Goal: Task Accomplishment & Management: Use online tool/utility

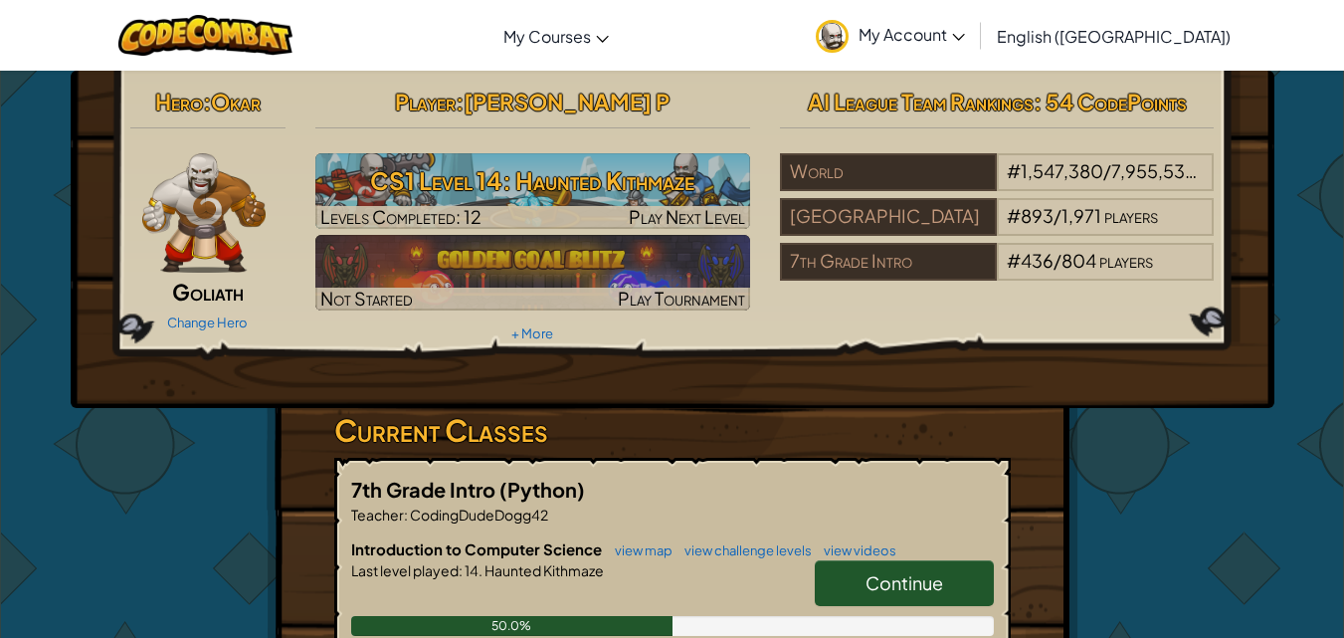
click at [865, 565] on link "Continue" at bounding box center [904, 583] width 179 height 46
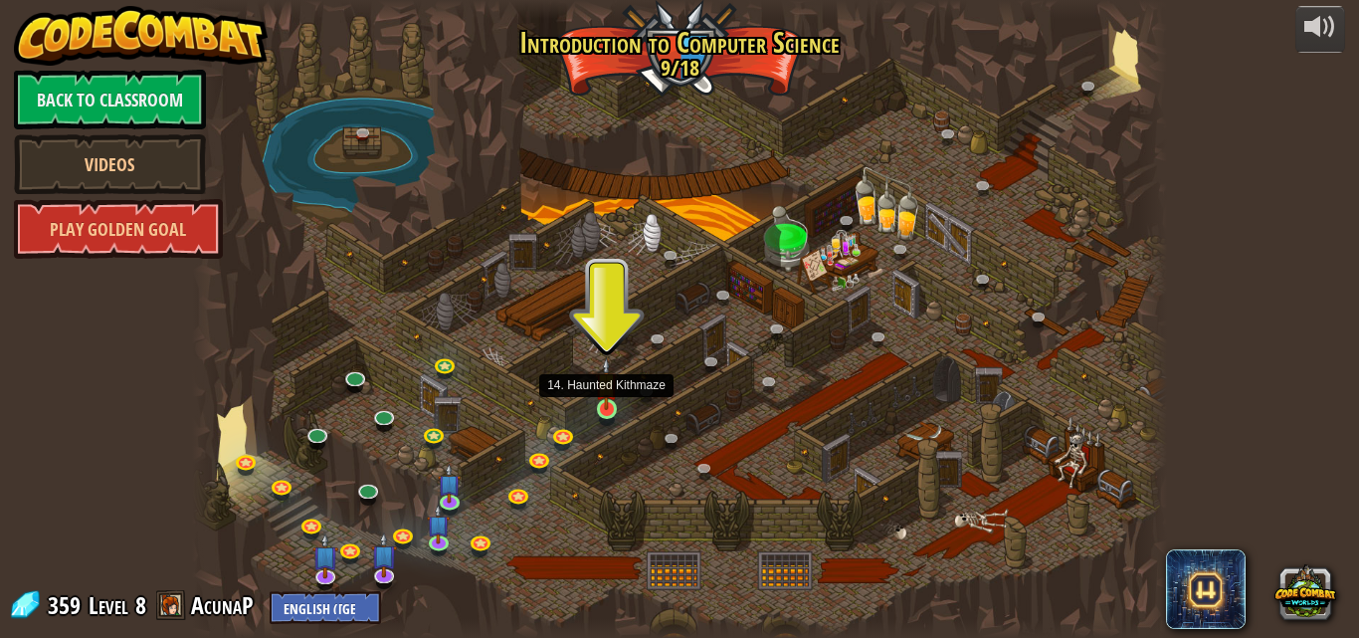
click at [604, 401] on img at bounding box center [606, 383] width 23 height 53
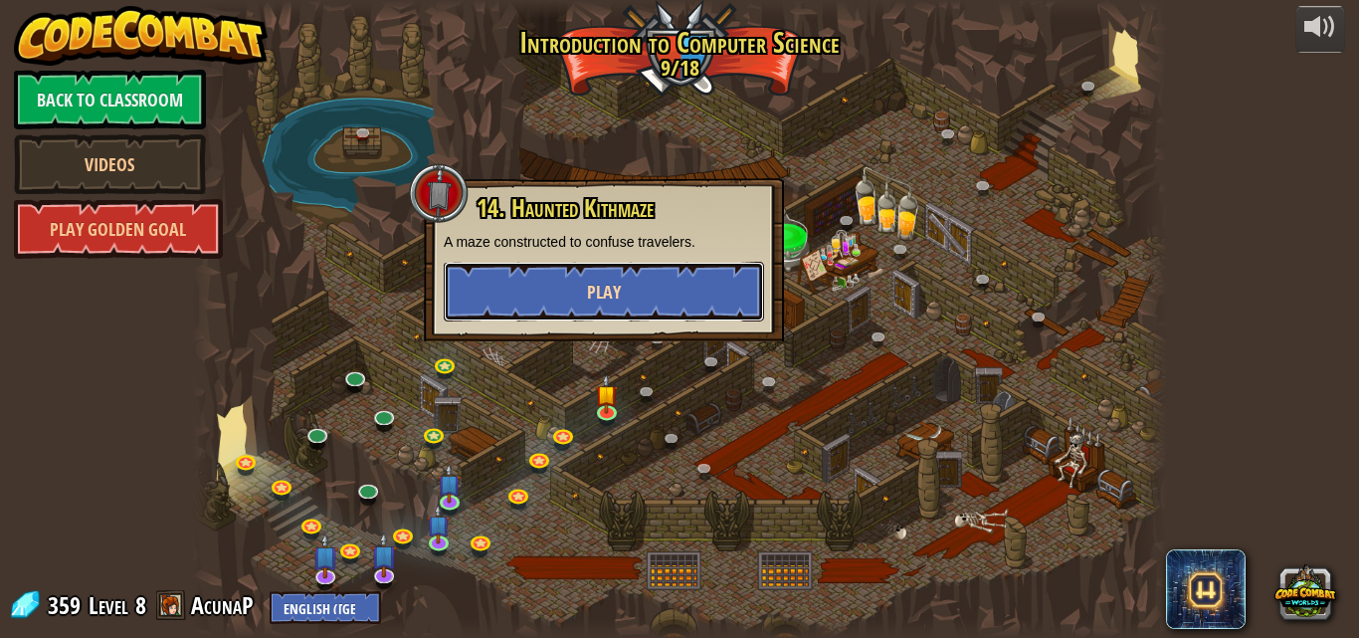
click at [571, 305] on button "Play" at bounding box center [604, 292] width 320 height 60
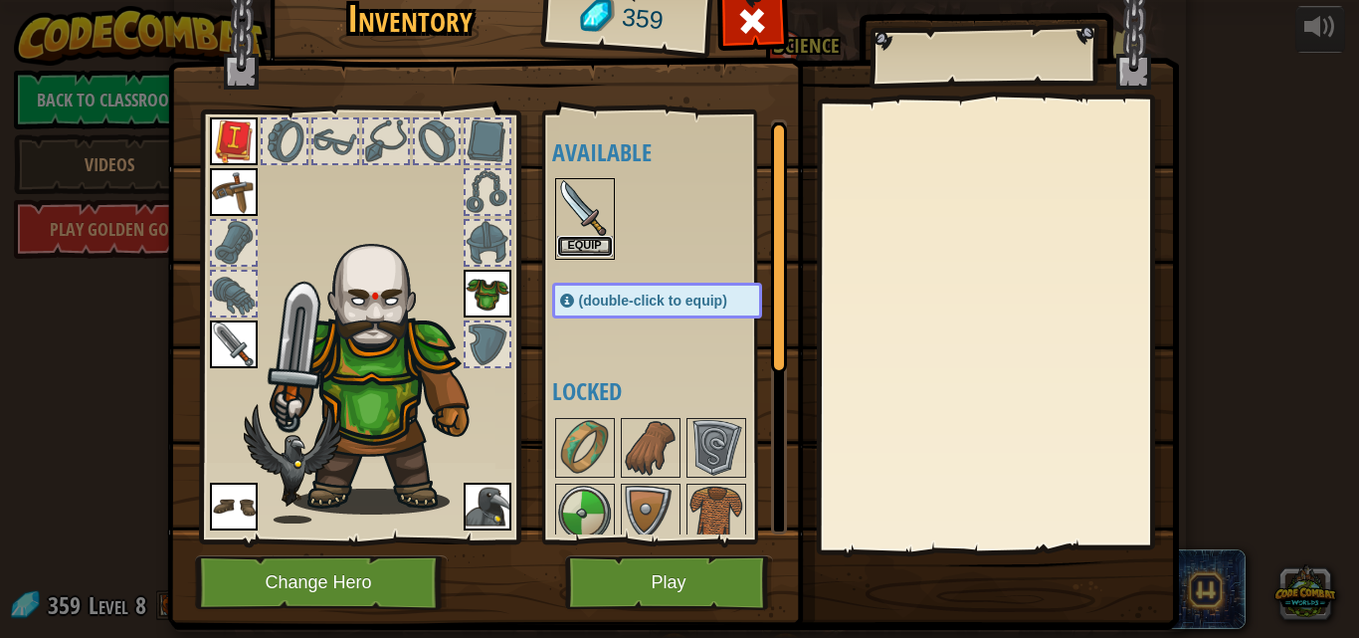
click at [567, 240] on button "Equip" at bounding box center [585, 246] width 56 height 21
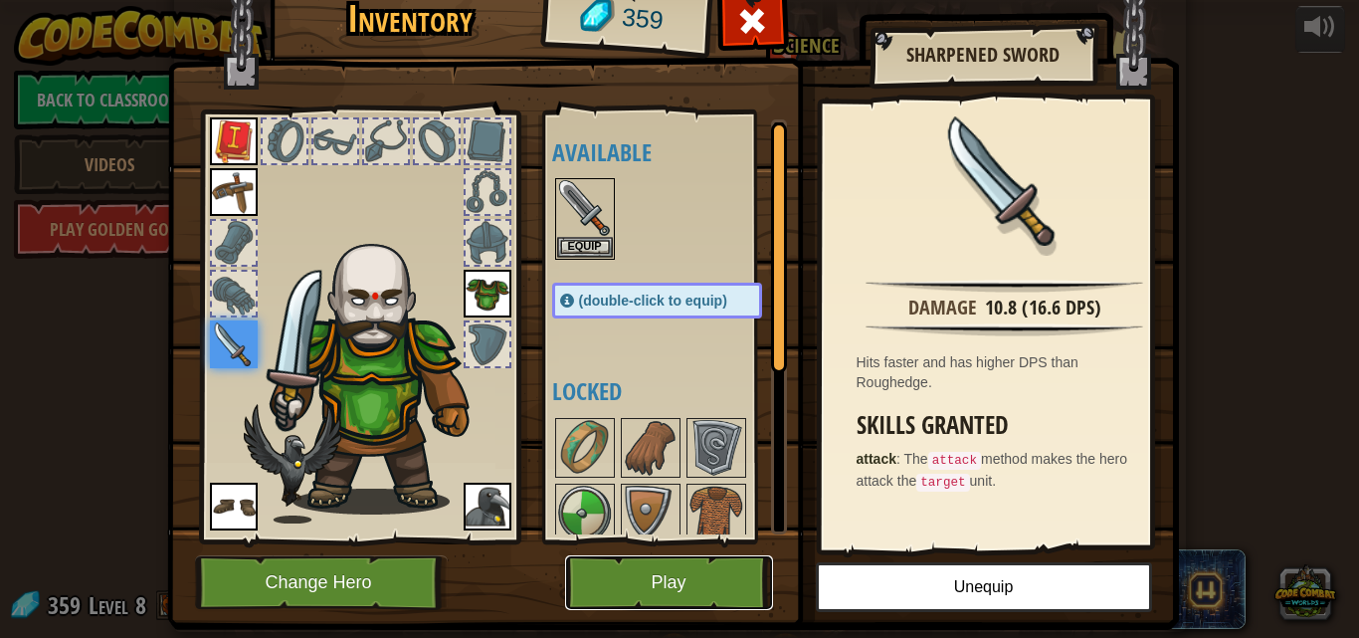
click at [658, 567] on button "Play" at bounding box center [669, 582] width 208 height 55
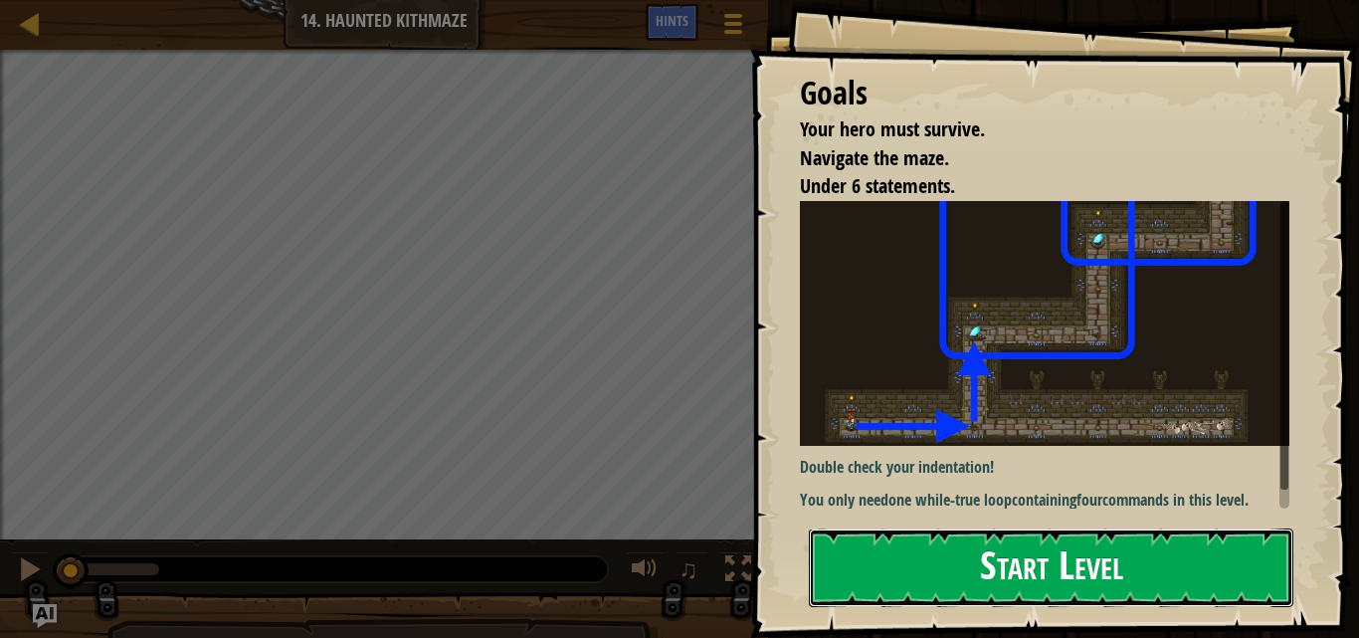
click at [1029, 589] on button "Start Level" at bounding box center [1051, 567] width 485 height 79
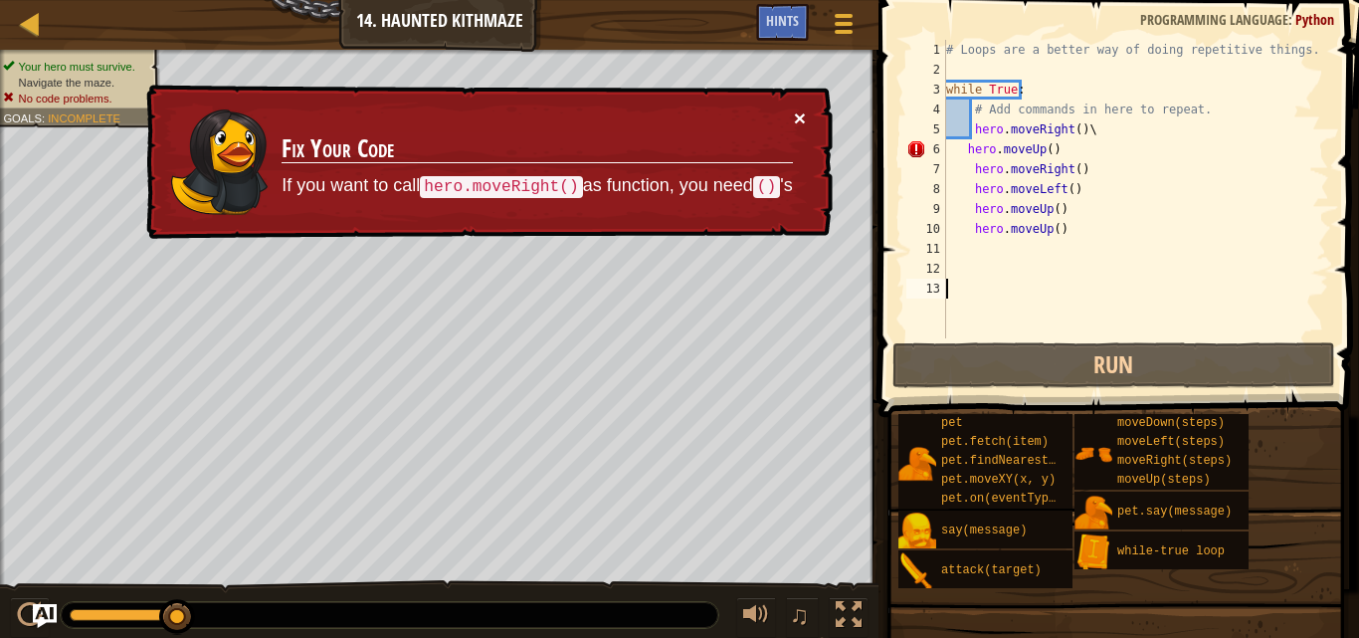
click at [799, 110] on button "×" at bounding box center [800, 117] width 12 height 21
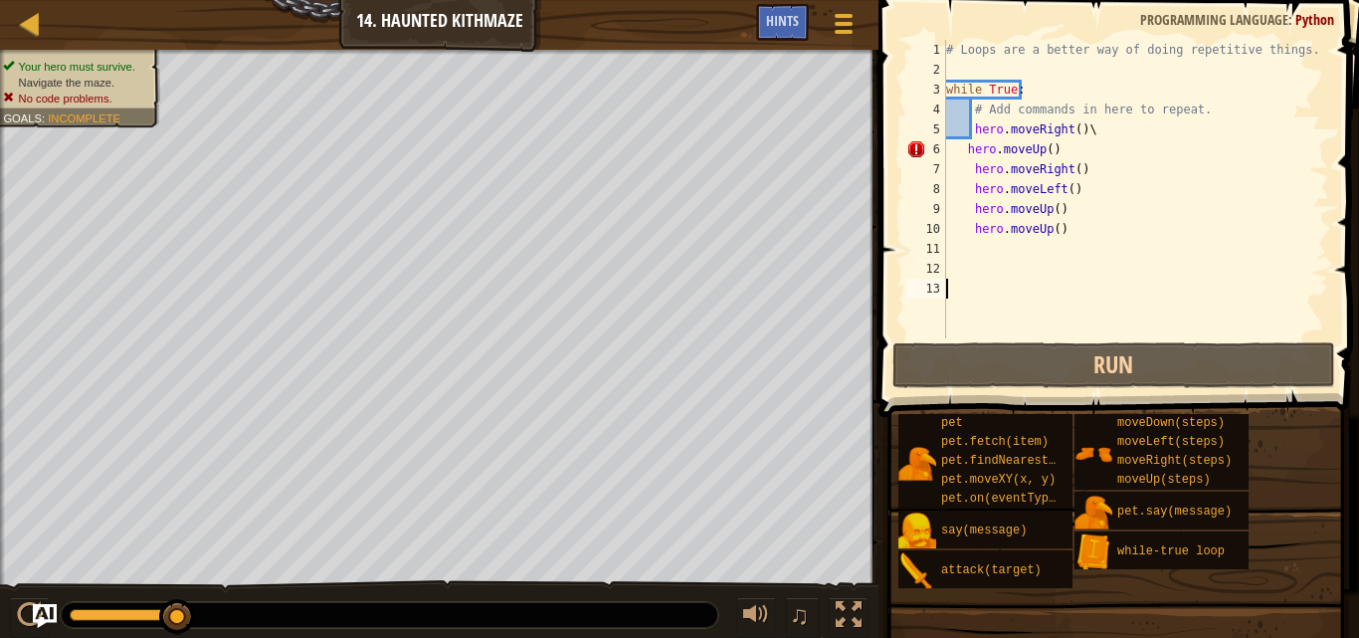
click at [962, 150] on div "# Loops are a better way of doing repetitive things. while True : # Add command…" at bounding box center [1135, 209] width 387 height 338
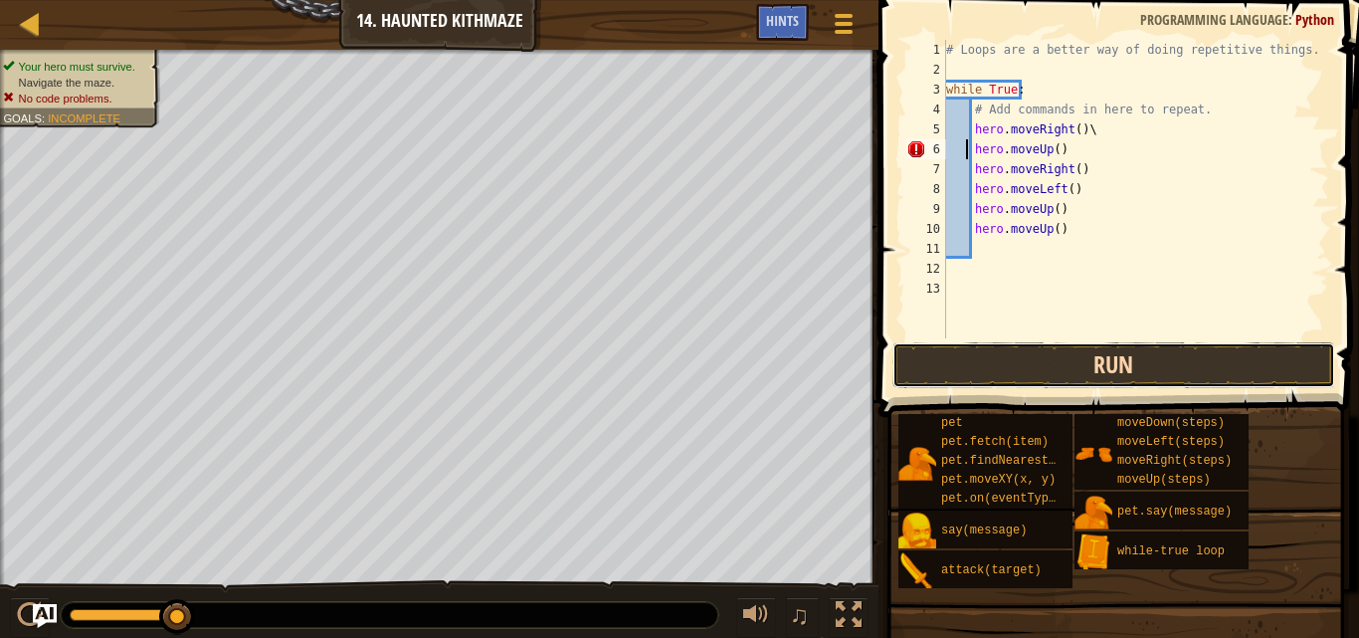
click at [1064, 356] on button "Run" at bounding box center [1114, 365] width 443 height 46
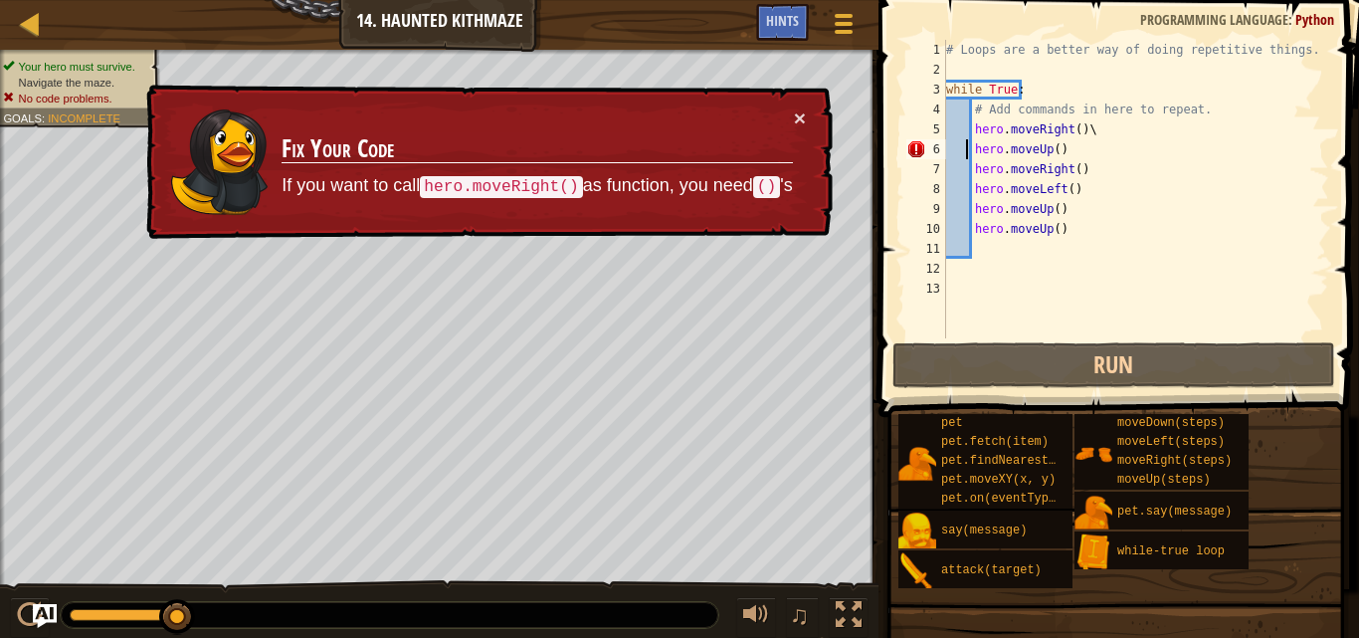
click at [1127, 129] on div "# Loops are a better way of doing repetitive things. while True : # Add command…" at bounding box center [1135, 209] width 387 height 338
type textarea "hero.moveRight()"
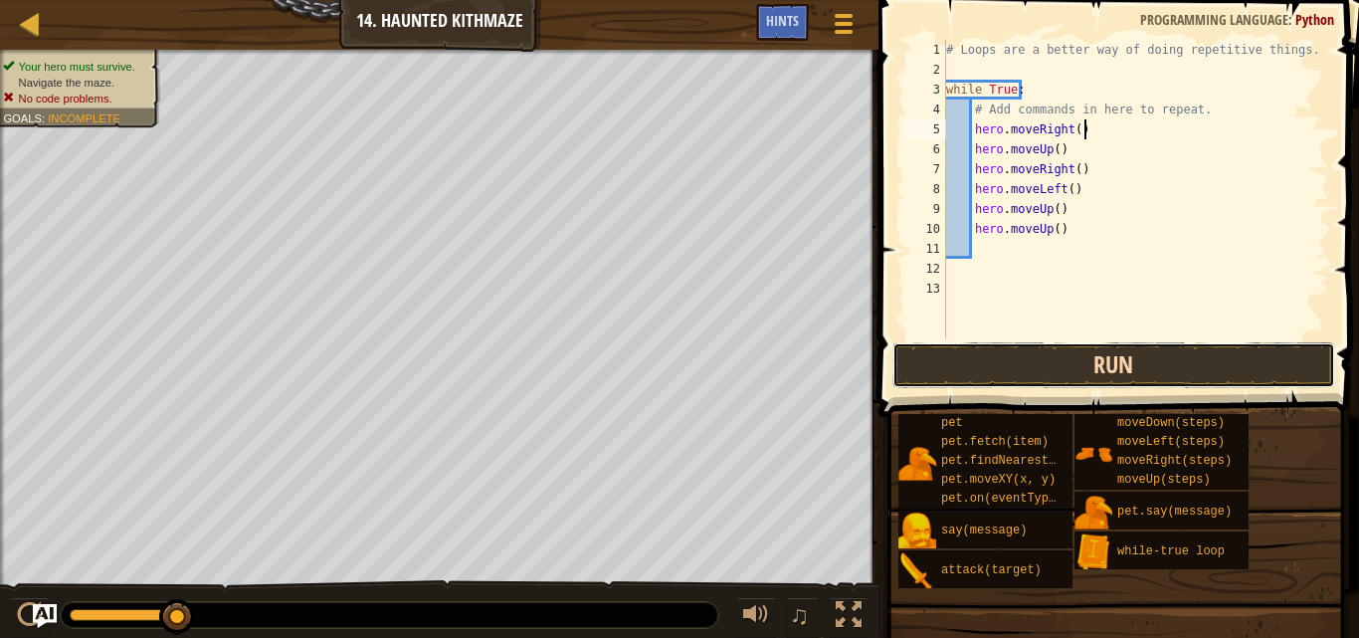
click at [1194, 367] on button "Run" at bounding box center [1114, 365] width 443 height 46
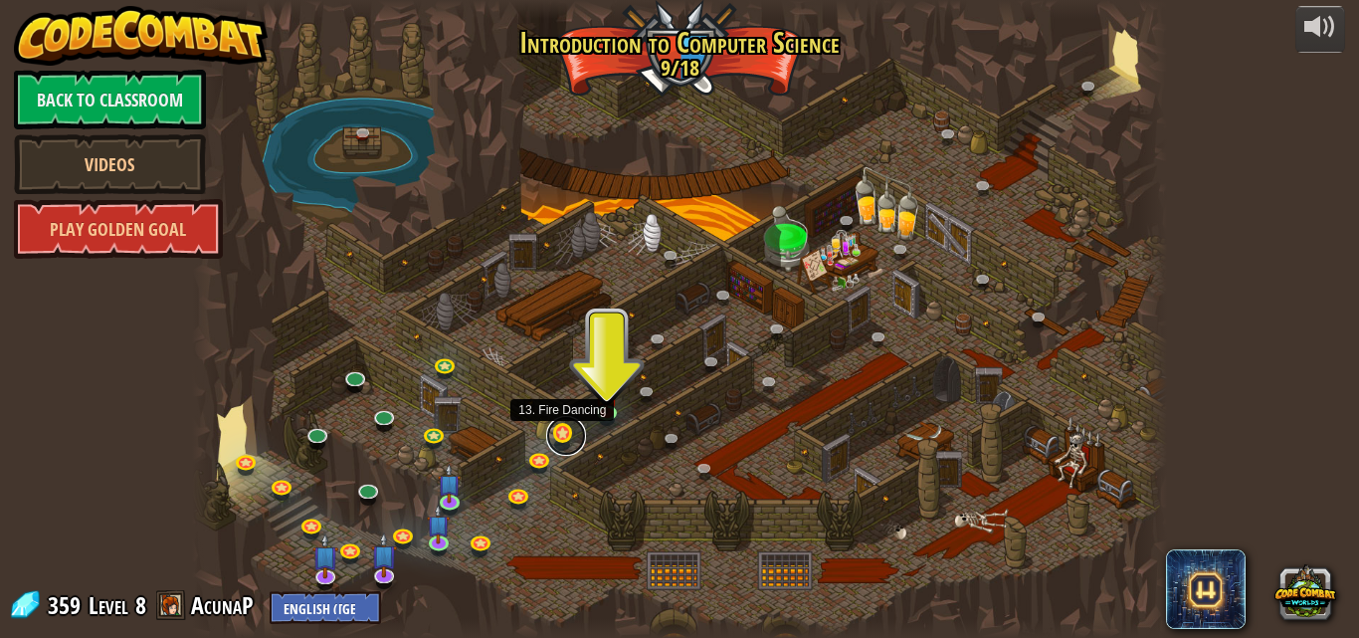
click at [566, 434] on link at bounding box center [566, 436] width 40 height 40
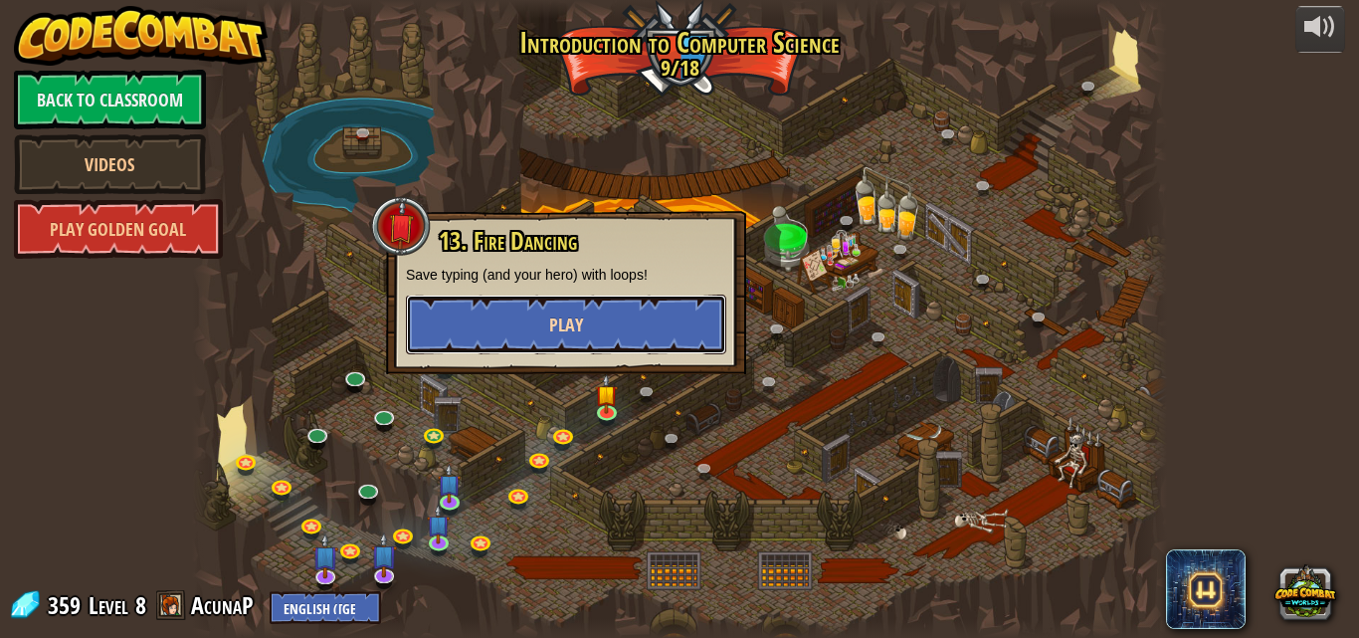
click at [498, 320] on button "Play" at bounding box center [566, 325] width 320 height 60
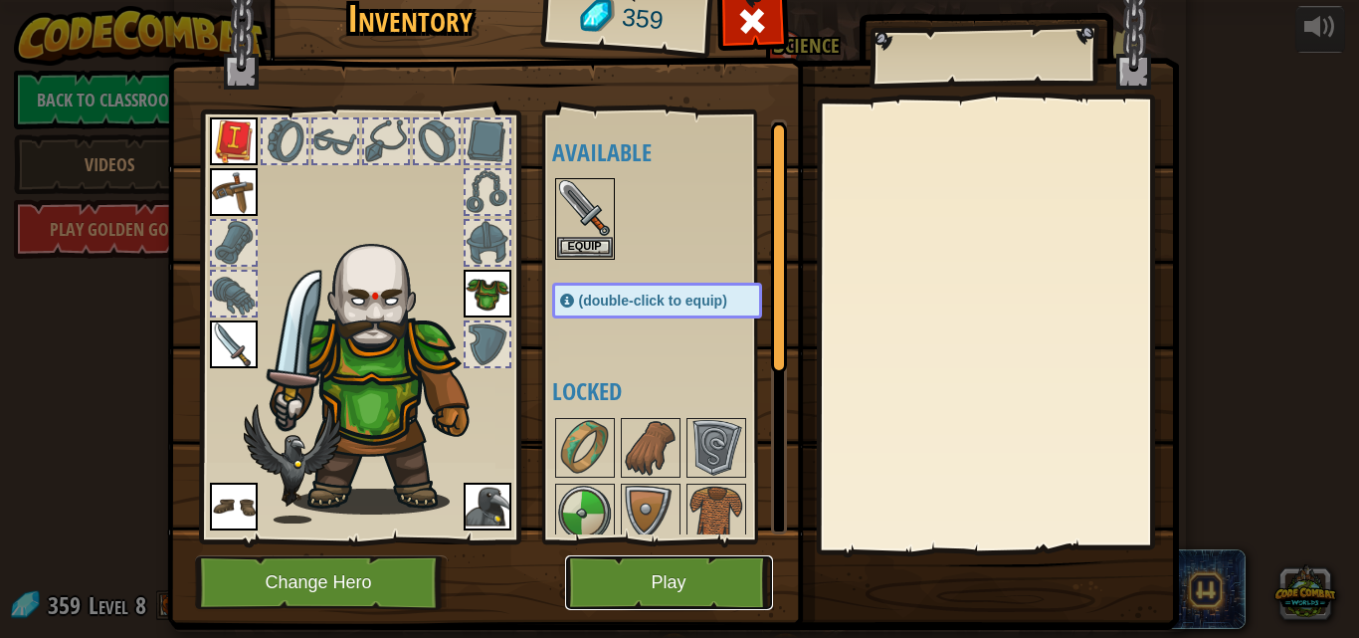
click at [650, 596] on button "Play" at bounding box center [669, 582] width 208 height 55
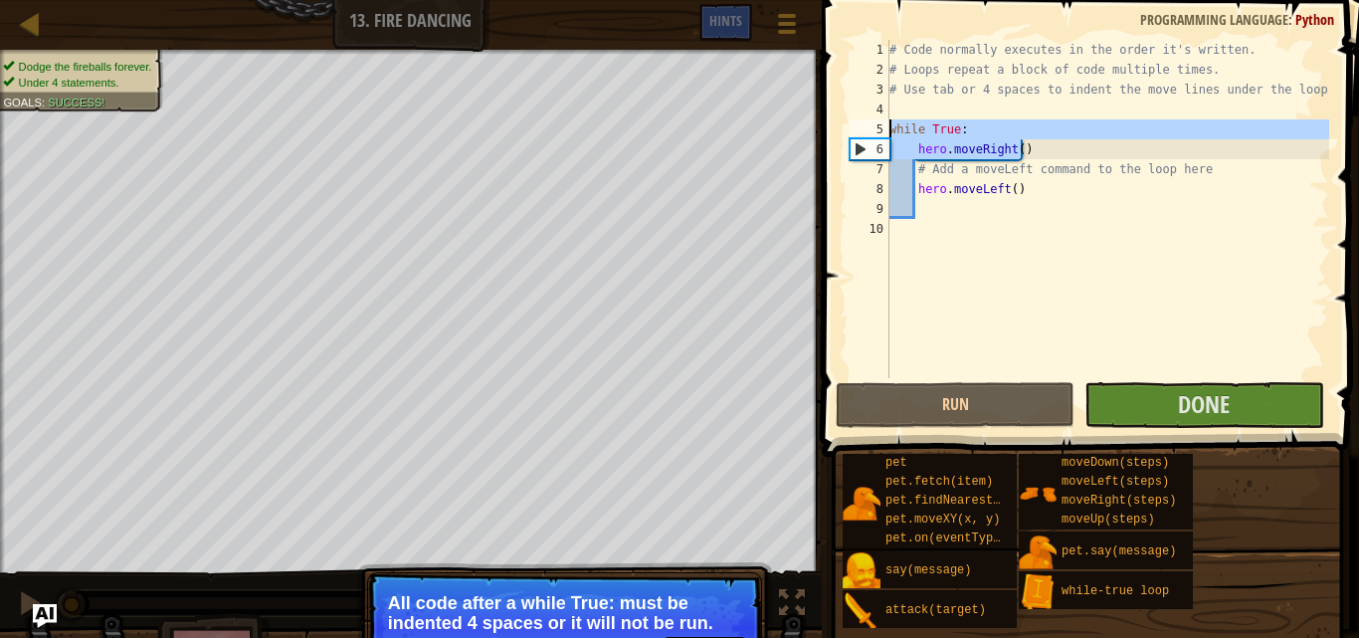
drag, startPoint x: 1030, startPoint y: 149, endPoint x: 878, endPoint y: 124, distance: 154.3
click at [878, 124] on div "1 2 3 4 5 6 7 8 9 10 # Code normally executes in the order it's written. # Loop…" at bounding box center [1088, 209] width 484 height 338
click at [1088, 142] on div "# Code normally executes in the order it's written. # Loops repeat a block of c…" at bounding box center [1108, 209] width 444 height 338
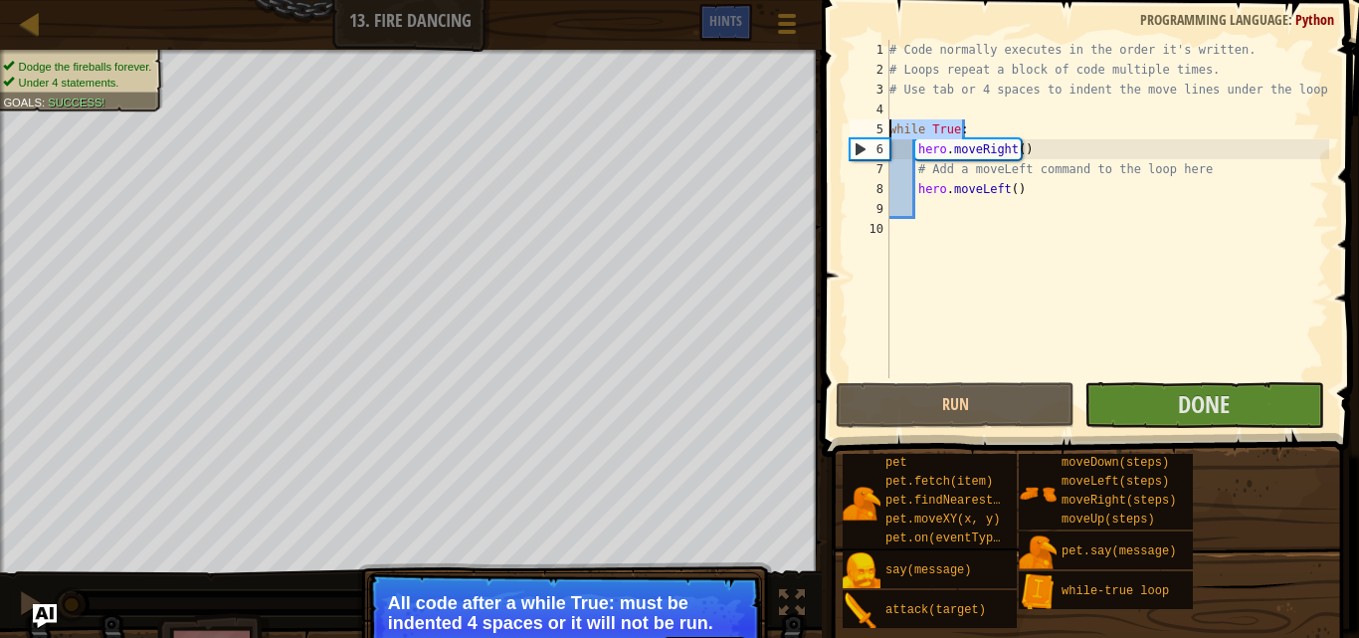
drag, startPoint x: 981, startPoint y: 130, endPoint x: 884, endPoint y: 134, distance: 97.6
click at [884, 134] on div "hero.moveRight() 1 2 3 4 5 6 7 8 9 10 # Code normally executes in the order it'…" at bounding box center [1088, 209] width 484 height 338
type textarea "while True:"
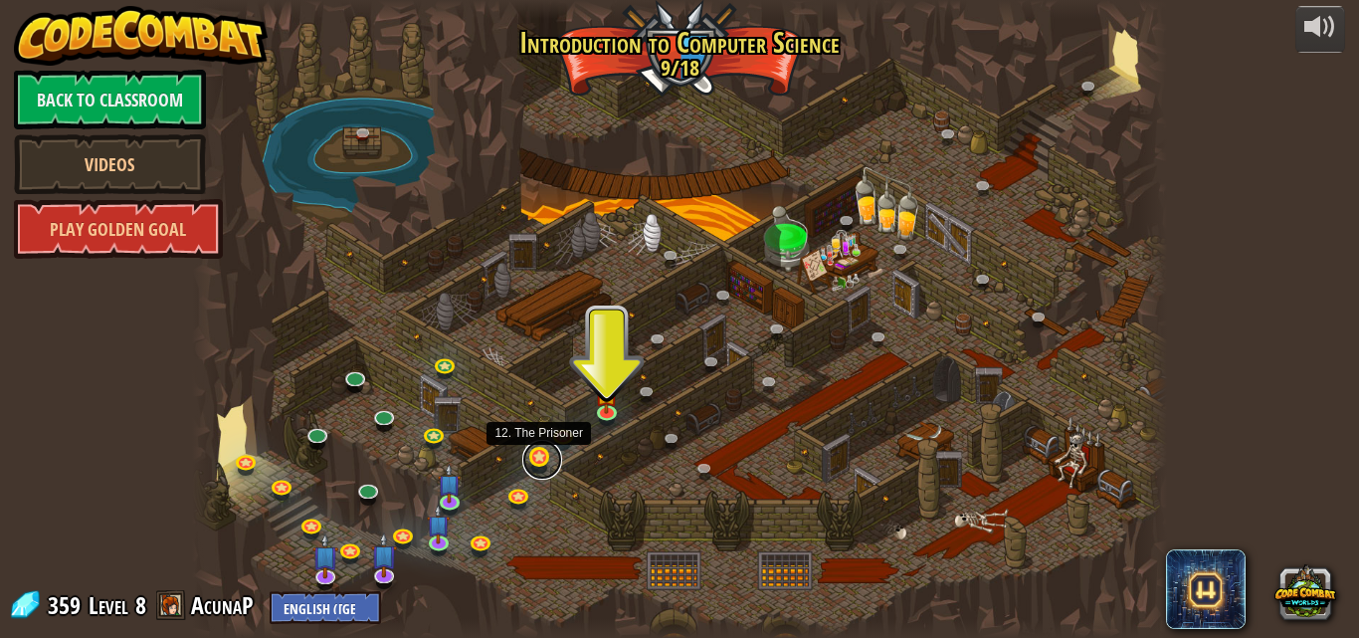
click at [536, 467] on link at bounding box center [542, 460] width 40 height 40
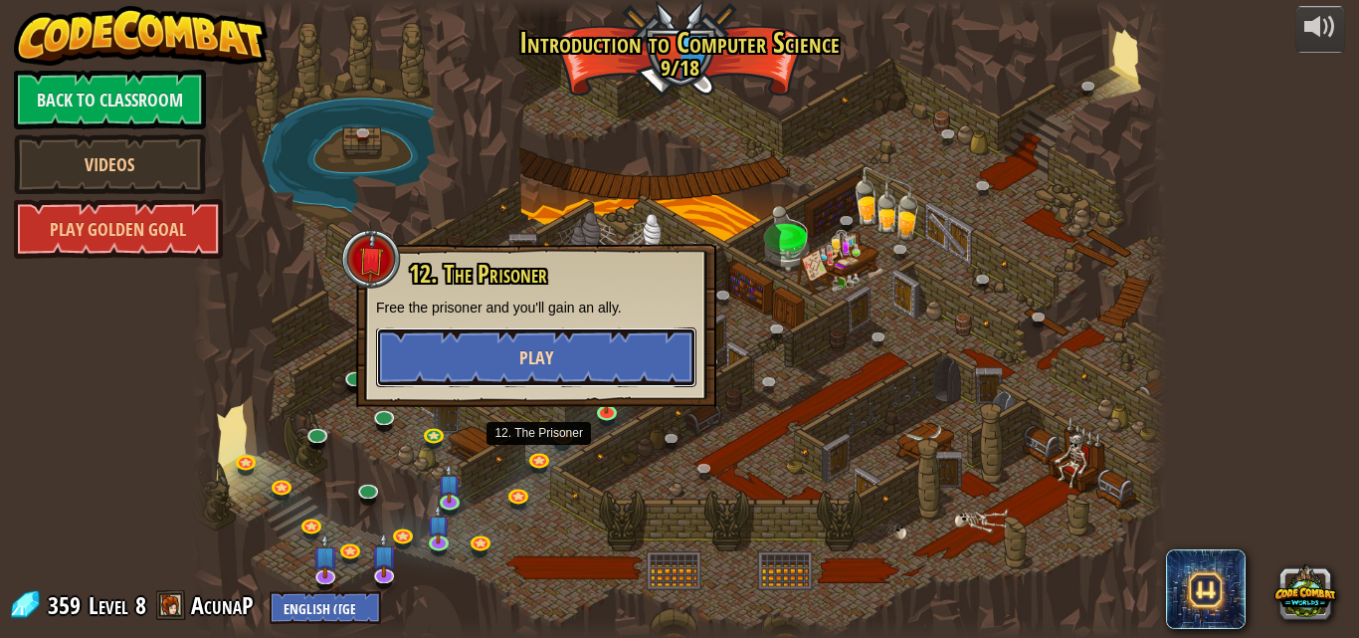
click at [598, 362] on button "Play" at bounding box center [536, 357] width 320 height 60
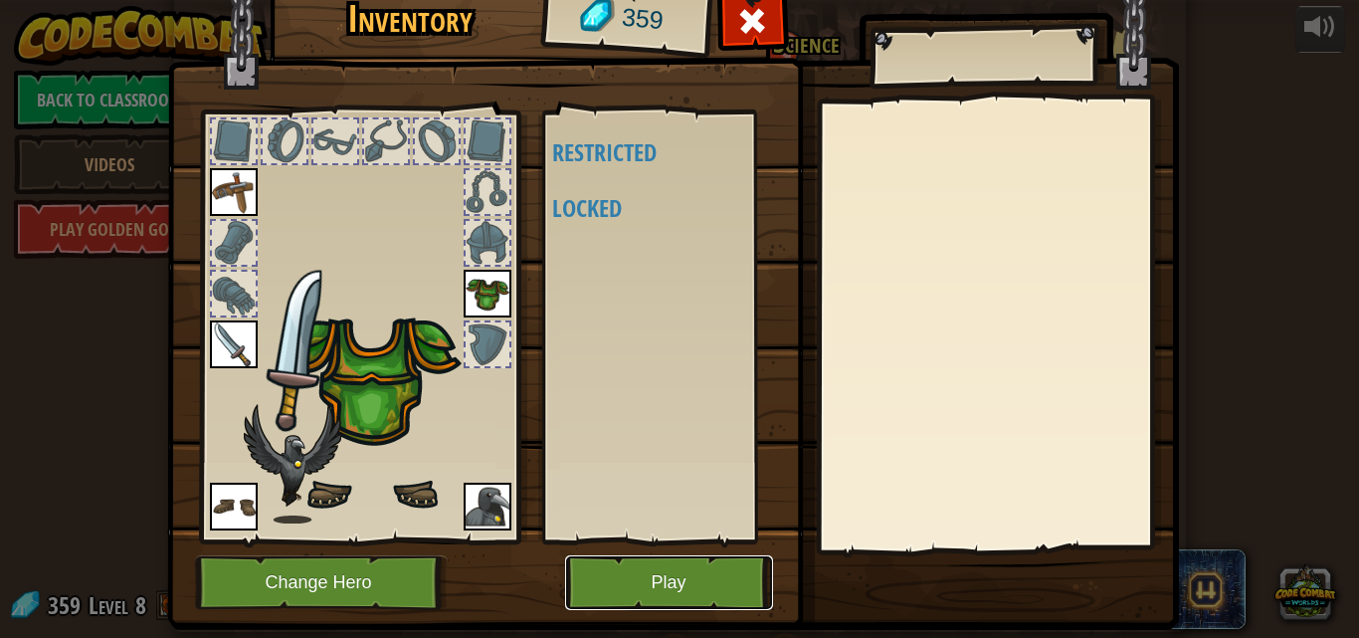
click at [704, 589] on button "Play" at bounding box center [669, 582] width 208 height 55
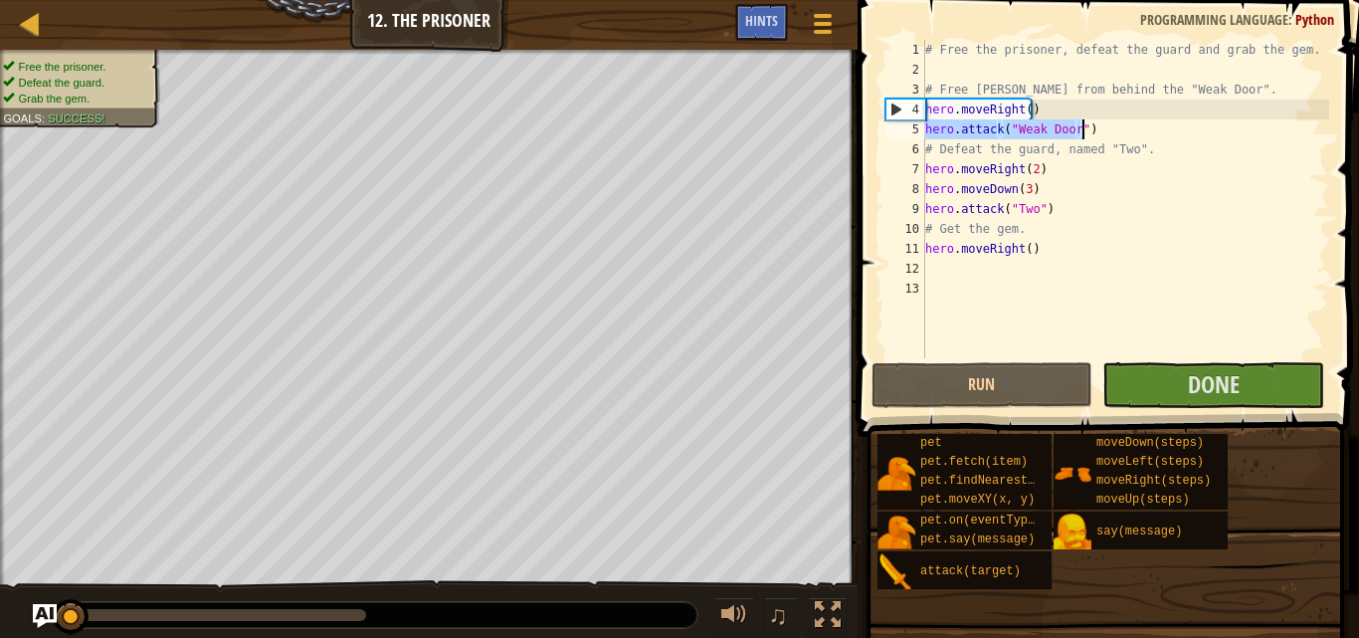
drag, startPoint x: 925, startPoint y: 128, endPoint x: 1082, endPoint y: 132, distance: 156.3
click at [1082, 132] on div "# Free the prisoner, defeat the guard and grab the gem. # Free [PERSON_NAME] fr…" at bounding box center [1125, 219] width 408 height 358
type textarea "hero.attack("Weak Door")"
click at [964, 278] on div "# Free the prisoner, defeat the guard and grab the gem. # Free [PERSON_NAME] fr…" at bounding box center [1125, 219] width 408 height 358
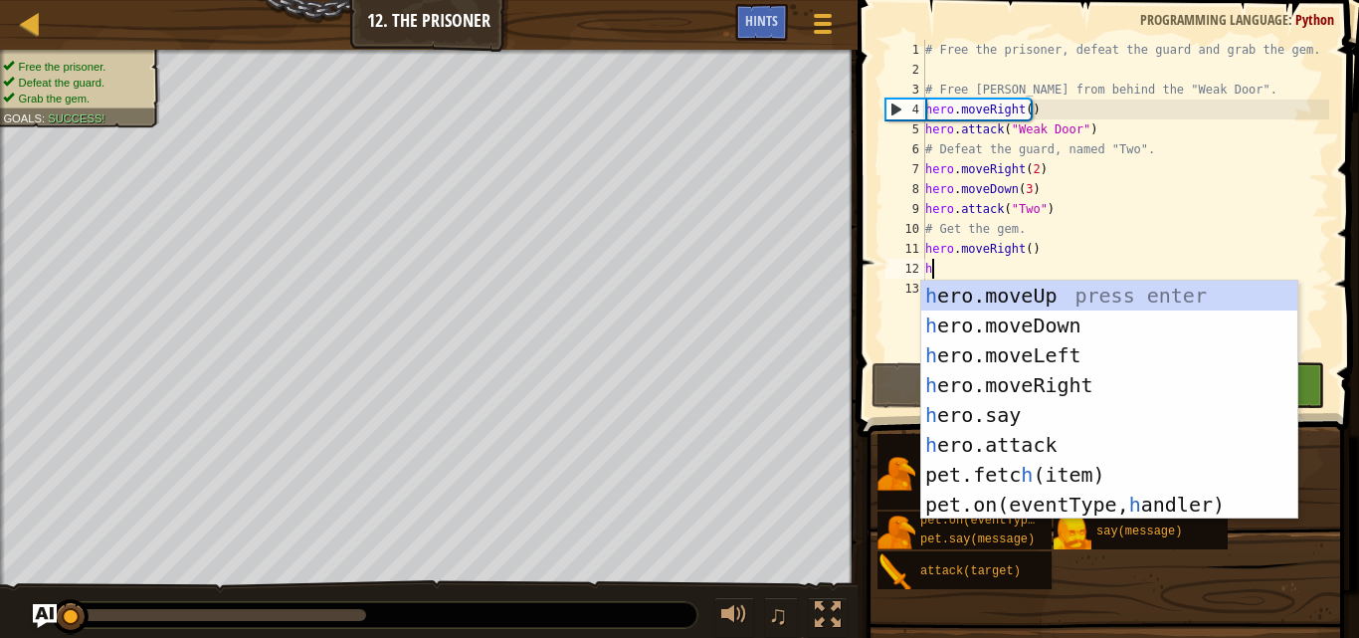
scroll to position [9, 0]
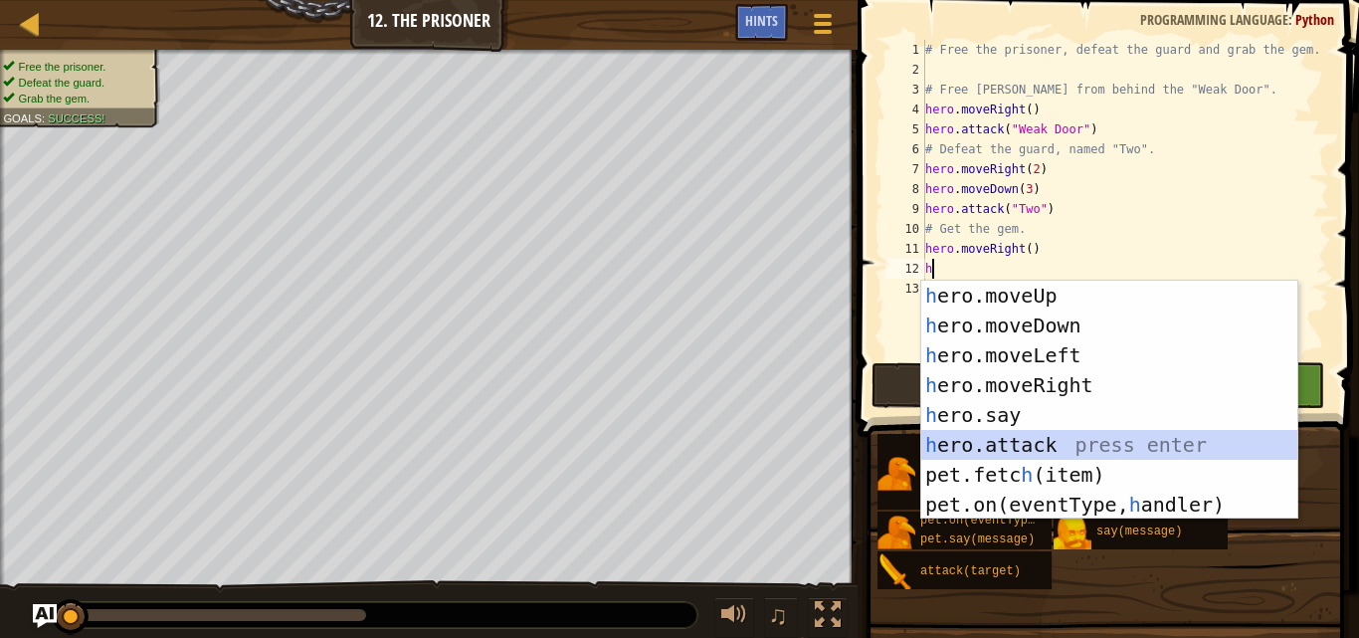
click at [1025, 448] on div "h ero.moveUp press enter h ero.moveDown press enter h ero.moveLeft press enter …" at bounding box center [1109, 430] width 376 height 299
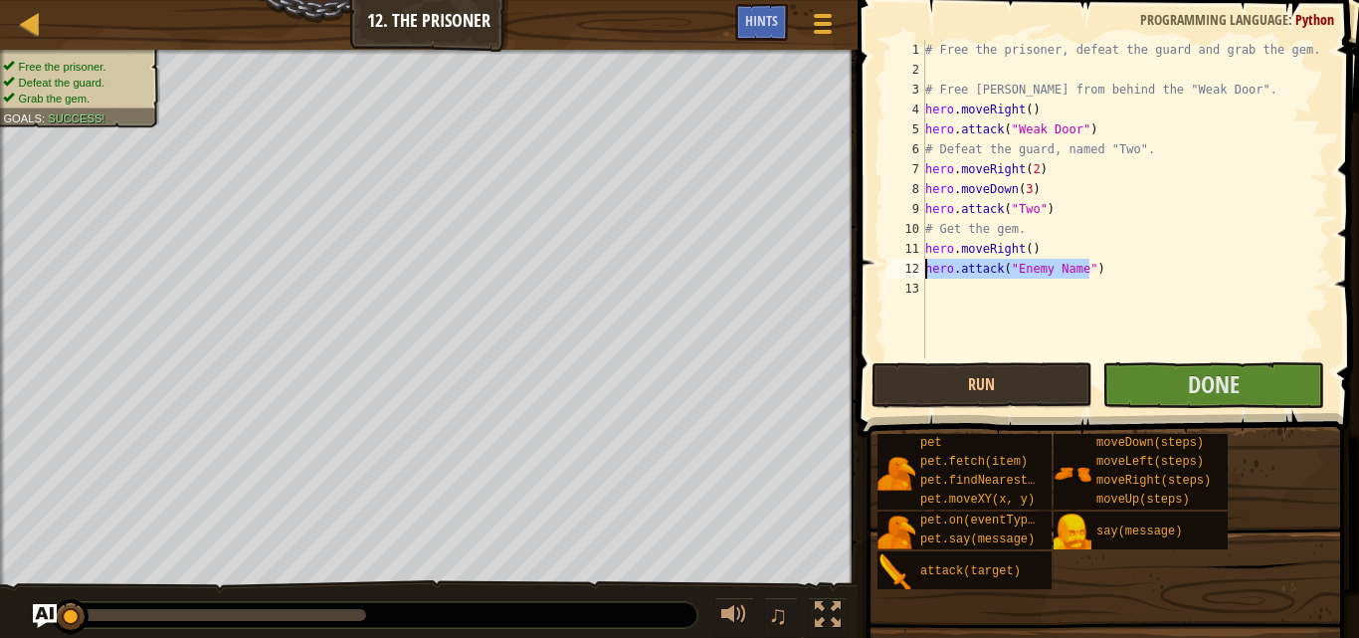
drag, startPoint x: 1099, startPoint y: 275, endPoint x: 928, endPoint y: 269, distance: 170.3
click at [928, 269] on div "# Free the prisoner, defeat the guard and grab the gem. # Free [PERSON_NAME] fr…" at bounding box center [1125, 219] width 408 height 358
type textarea "hero.attack("Enemy Name")"
click at [943, 299] on div "# Free the prisoner, defeat the guard and grab the gem. # Free [PERSON_NAME] fr…" at bounding box center [1125, 219] width 408 height 358
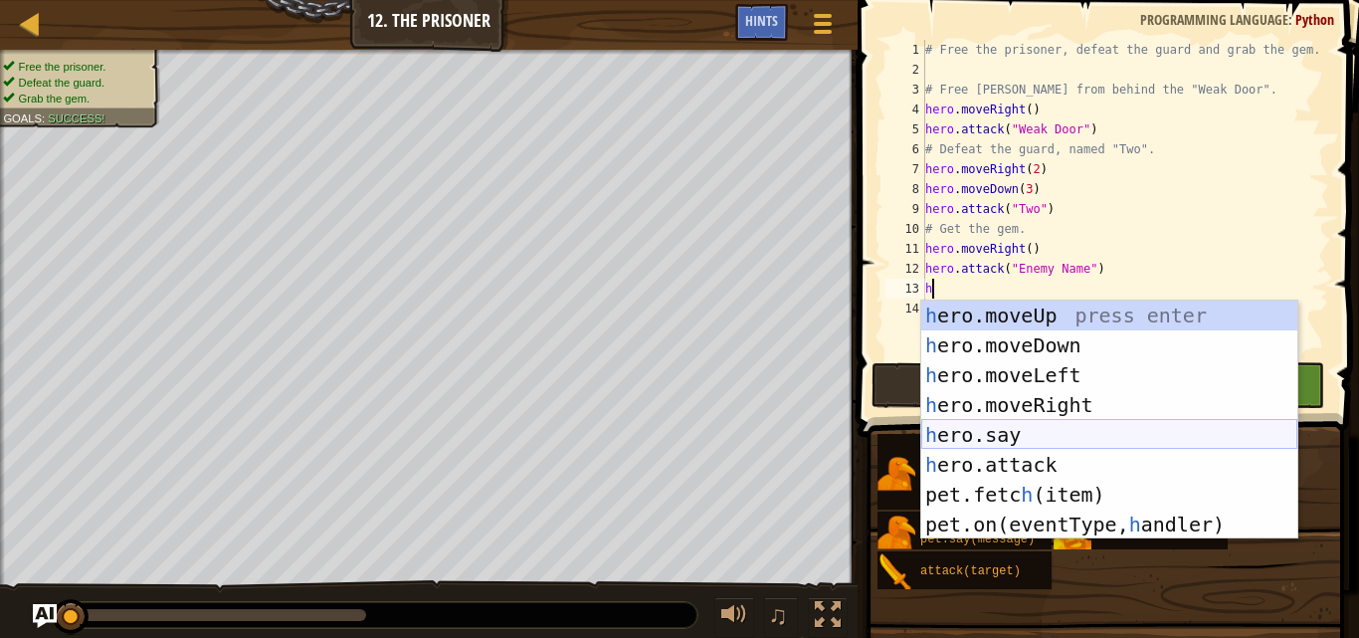
click at [1002, 437] on div "h ero.moveUp press enter h ero.moveDown press enter h ero.moveLeft press enter …" at bounding box center [1109, 450] width 376 height 299
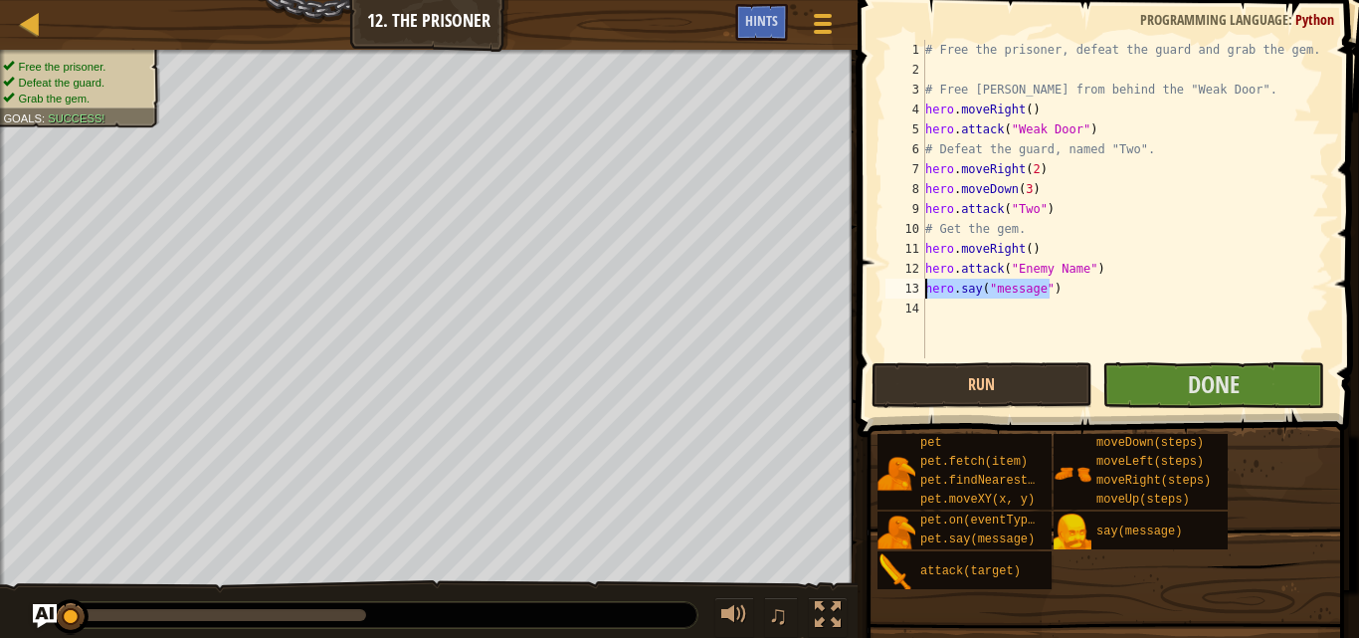
drag, startPoint x: 1057, startPoint y: 291, endPoint x: 927, endPoint y: 296, distance: 129.5
click at [927, 296] on div "# Free the prisoner, defeat the guard and grab the gem. # Free [PERSON_NAME] fr…" at bounding box center [1125, 219] width 408 height 358
type textarea "hero.say("message")"
click at [978, 306] on div "# Free the prisoner, defeat the guard and grab the gem. # Free [PERSON_NAME] fr…" at bounding box center [1125, 219] width 408 height 358
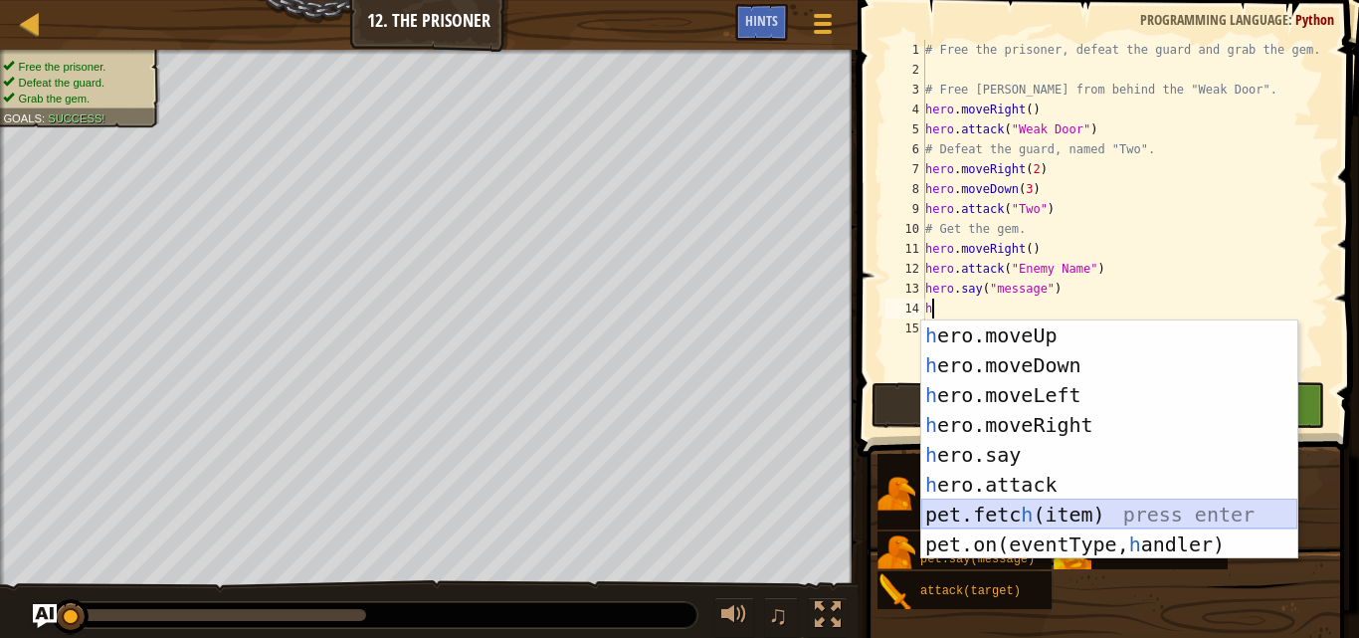
click at [1083, 509] on div "h ero.moveUp press enter h ero.moveDown press enter h ero.moveLeft press enter …" at bounding box center [1109, 469] width 376 height 299
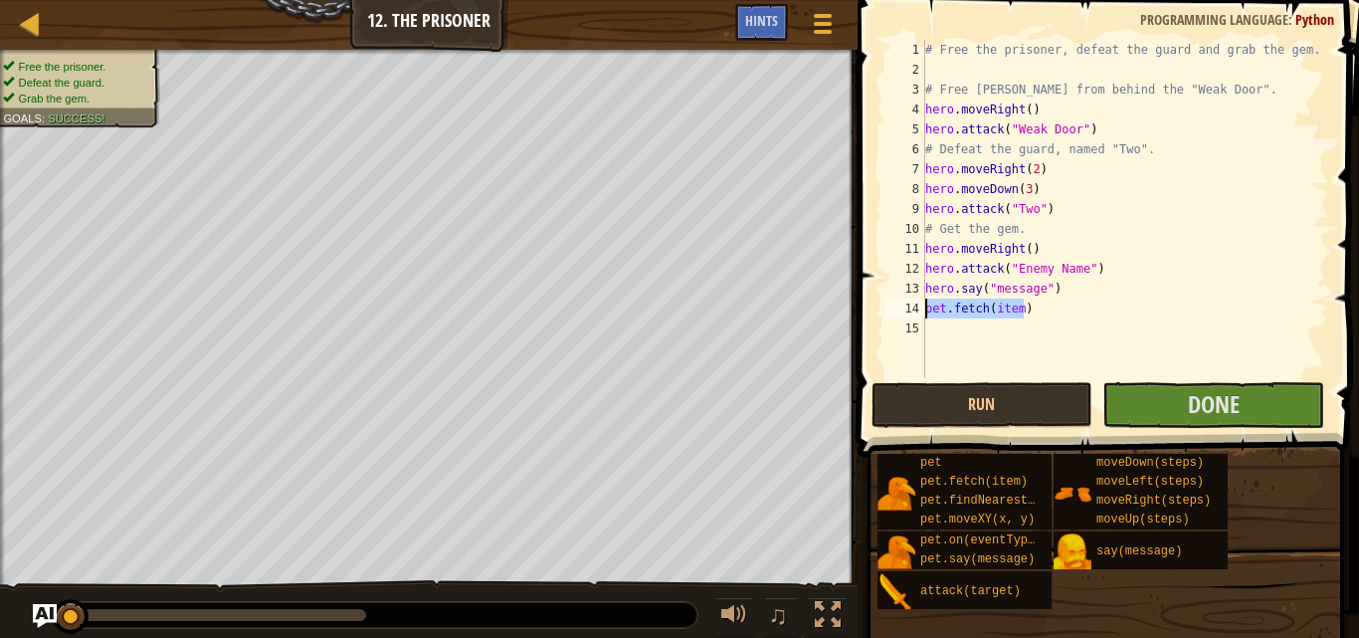
drag, startPoint x: 1037, startPoint y: 312, endPoint x: 927, endPoint y: 311, distance: 109.5
click at [927, 311] on div "# Free the prisoner, defeat the guard and grab the gem. # Free [PERSON_NAME] fr…" at bounding box center [1125, 229] width 408 height 378
type textarea "pet.fetch(item)"
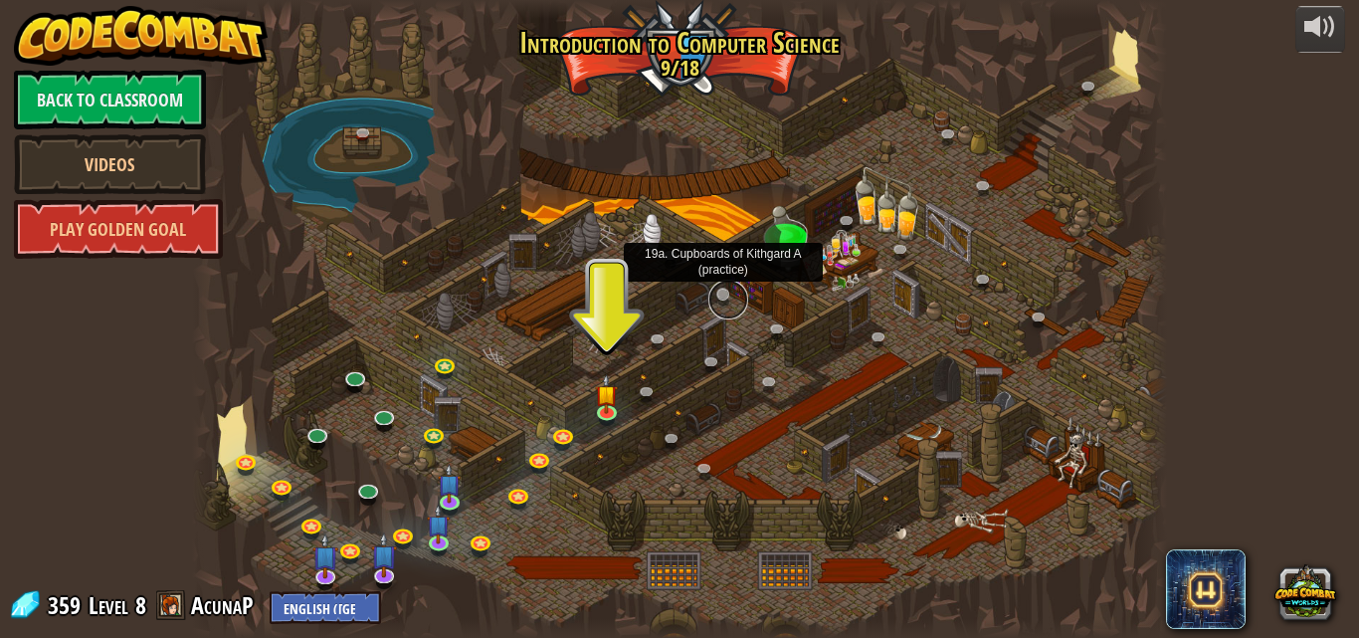
click at [728, 283] on link at bounding box center [729, 300] width 40 height 40
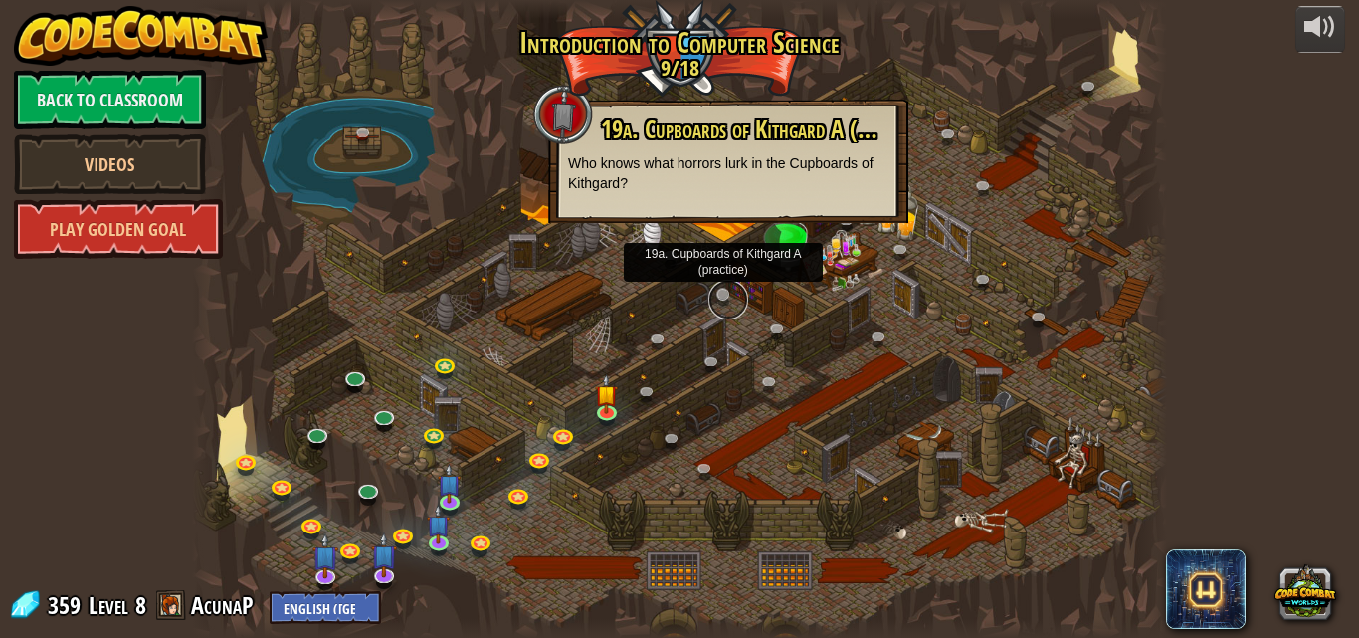
click at [723, 294] on link at bounding box center [729, 300] width 40 height 40
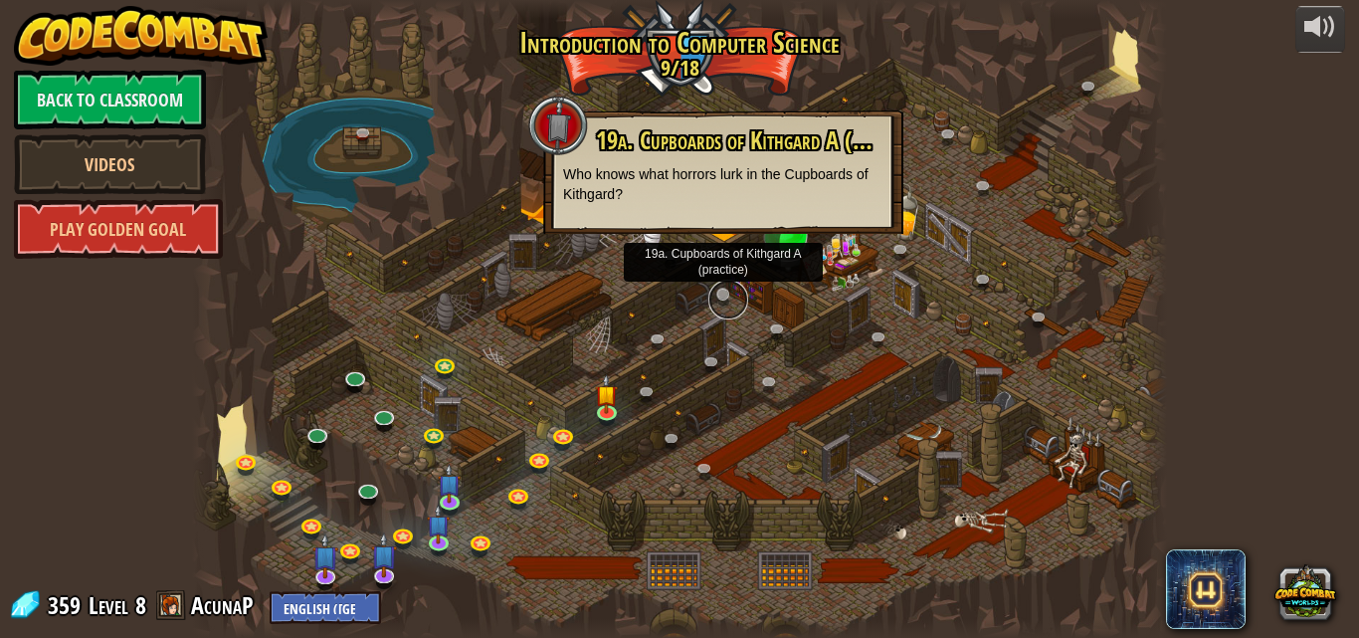
click at [723, 294] on link at bounding box center [729, 300] width 40 height 40
click at [151, 231] on link "Play Golden Goal" at bounding box center [118, 229] width 209 height 60
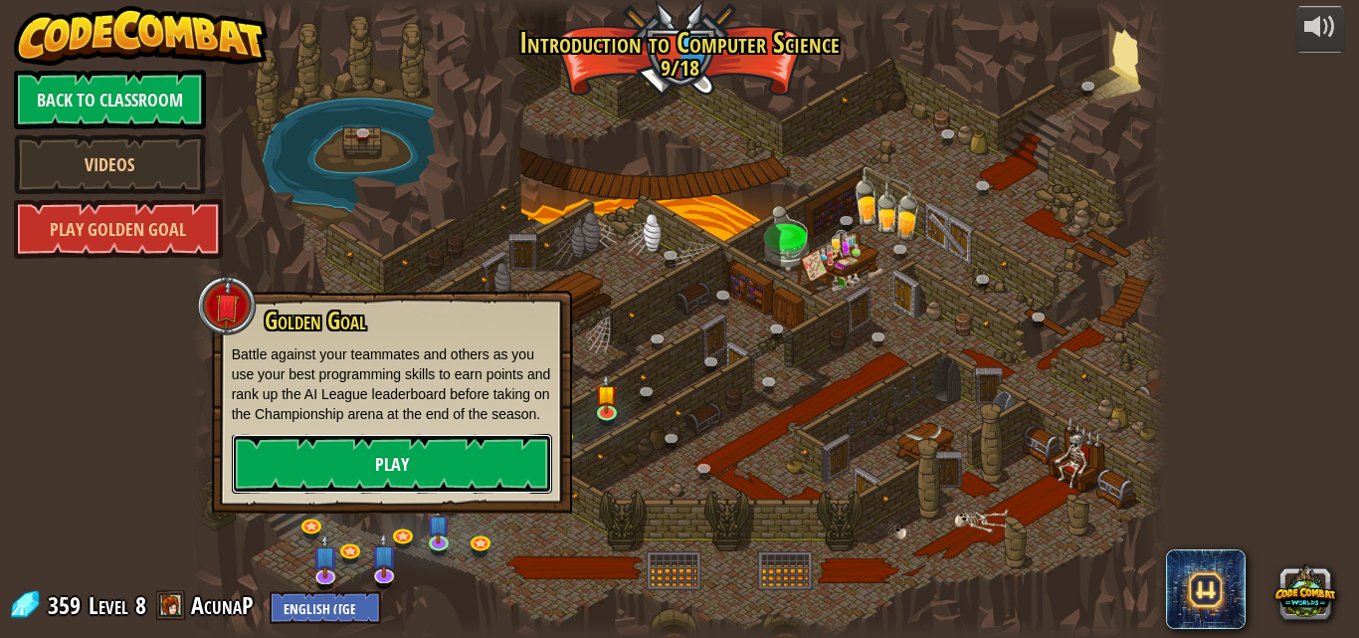
click at [311, 459] on link "Play" at bounding box center [392, 464] width 320 height 60
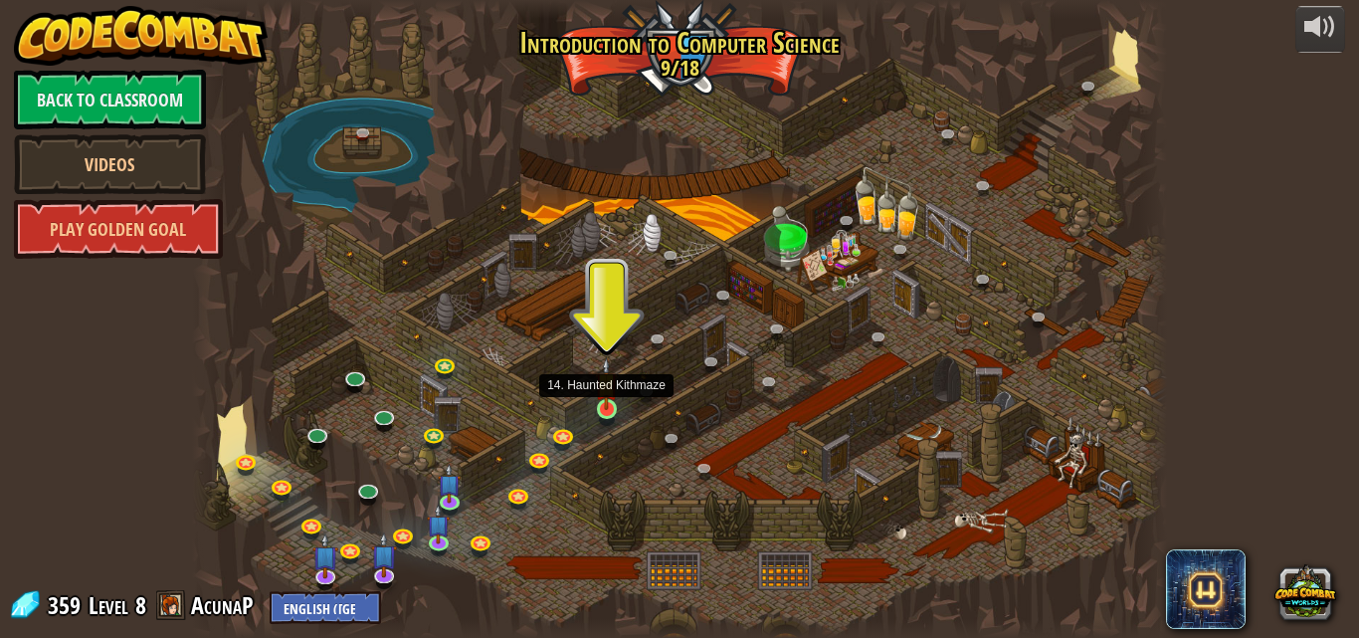
click at [602, 395] on img at bounding box center [606, 383] width 23 height 53
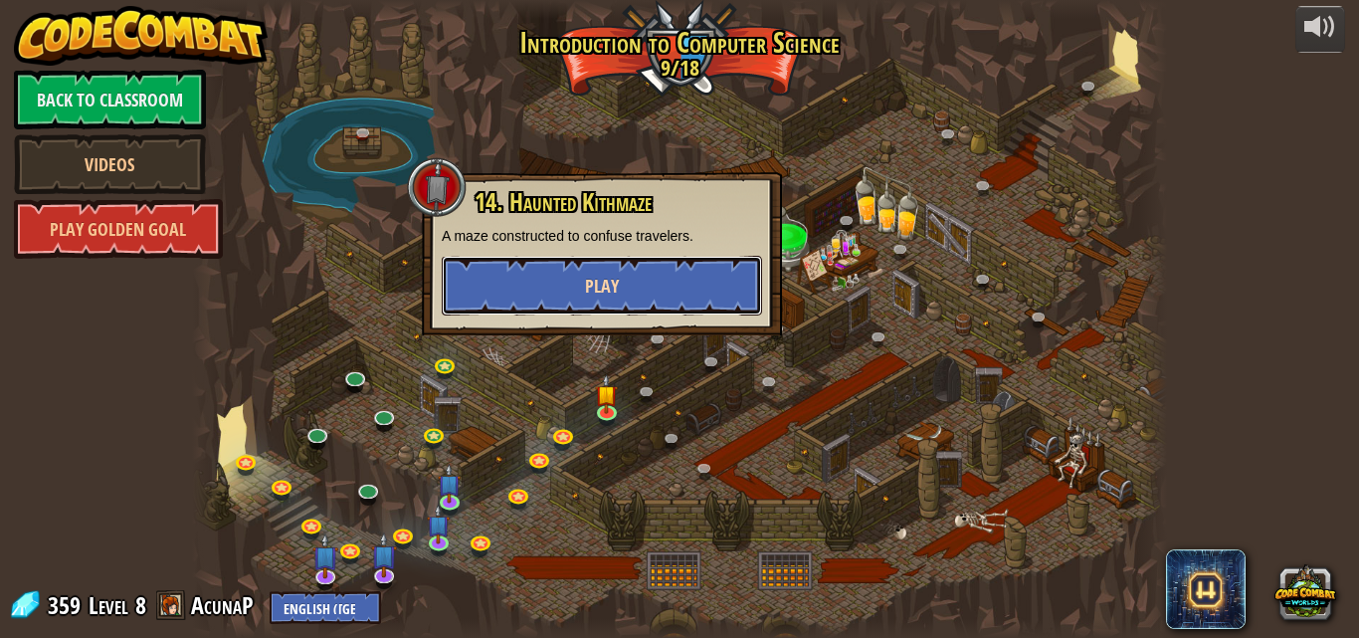
click at [598, 293] on span "Play" at bounding box center [602, 286] width 34 height 25
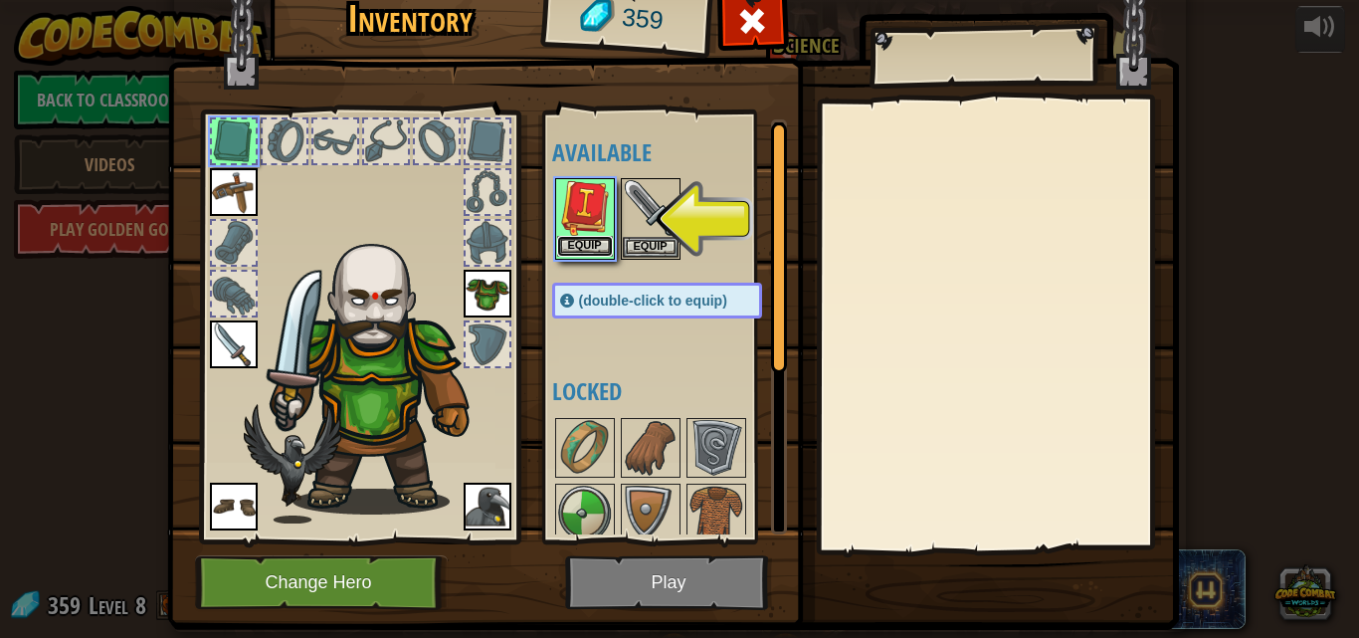
click at [579, 245] on button "Equip" at bounding box center [585, 246] width 56 height 21
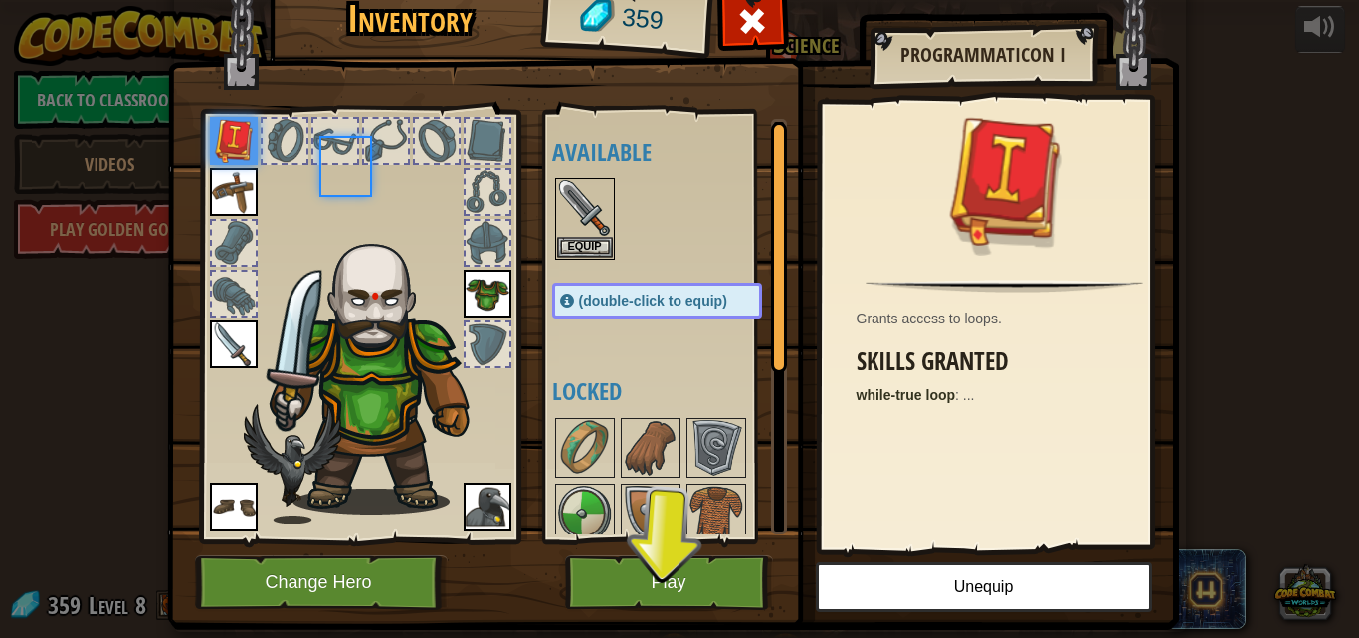
click at [579, 2] on body "powered by Back to Classroom Videos Play Golden Goal 25. Kithgard Gates (Locked…" at bounding box center [679, 1] width 1359 height 2
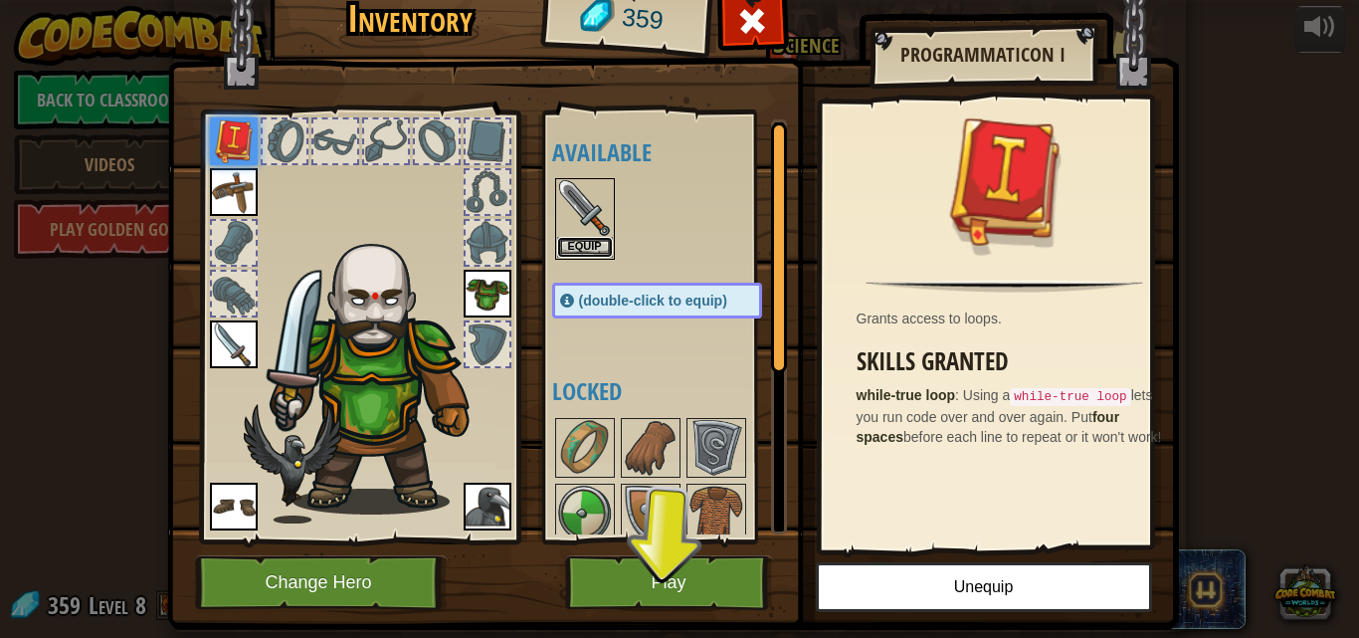
click at [579, 245] on button "Equip" at bounding box center [585, 247] width 56 height 21
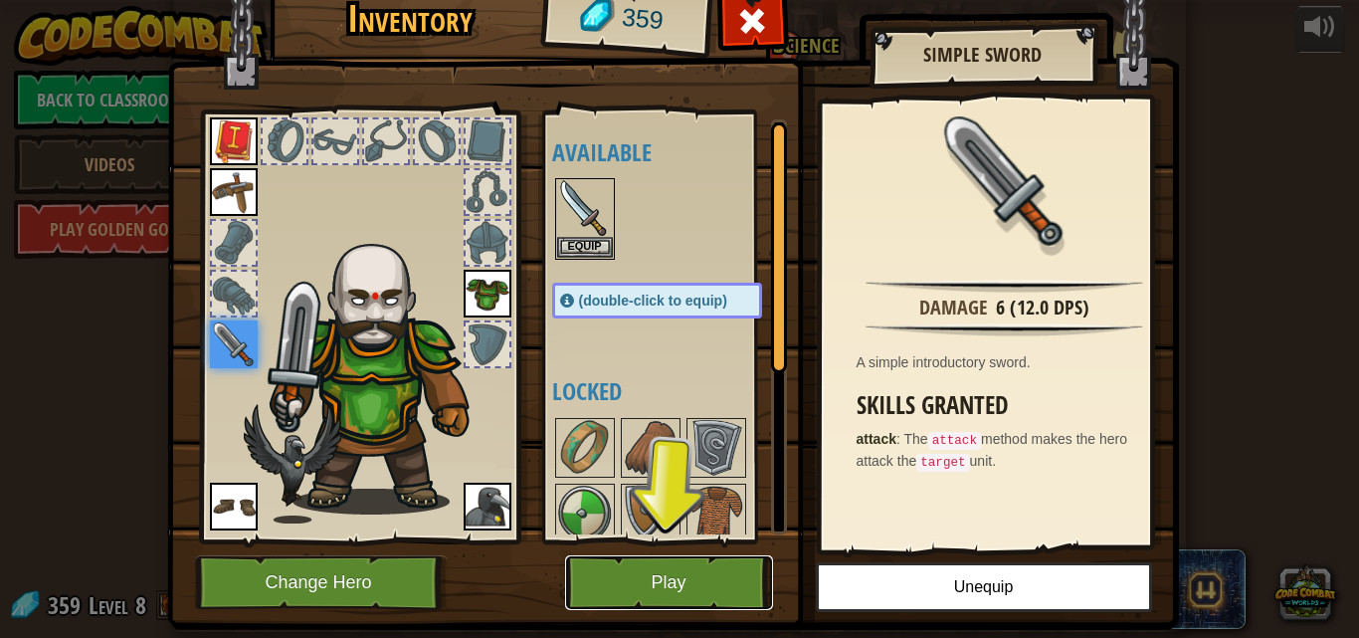
click at [682, 575] on button "Play" at bounding box center [669, 582] width 208 height 55
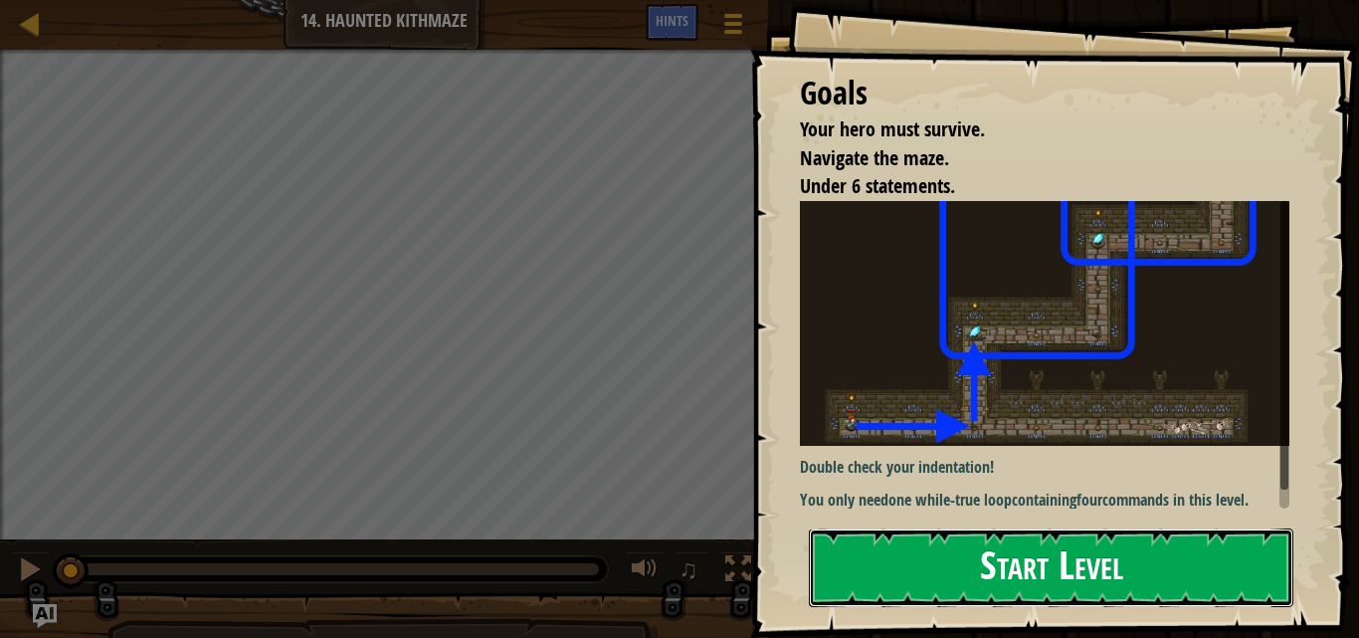
click at [1020, 558] on button "Start Level" at bounding box center [1051, 567] width 485 height 79
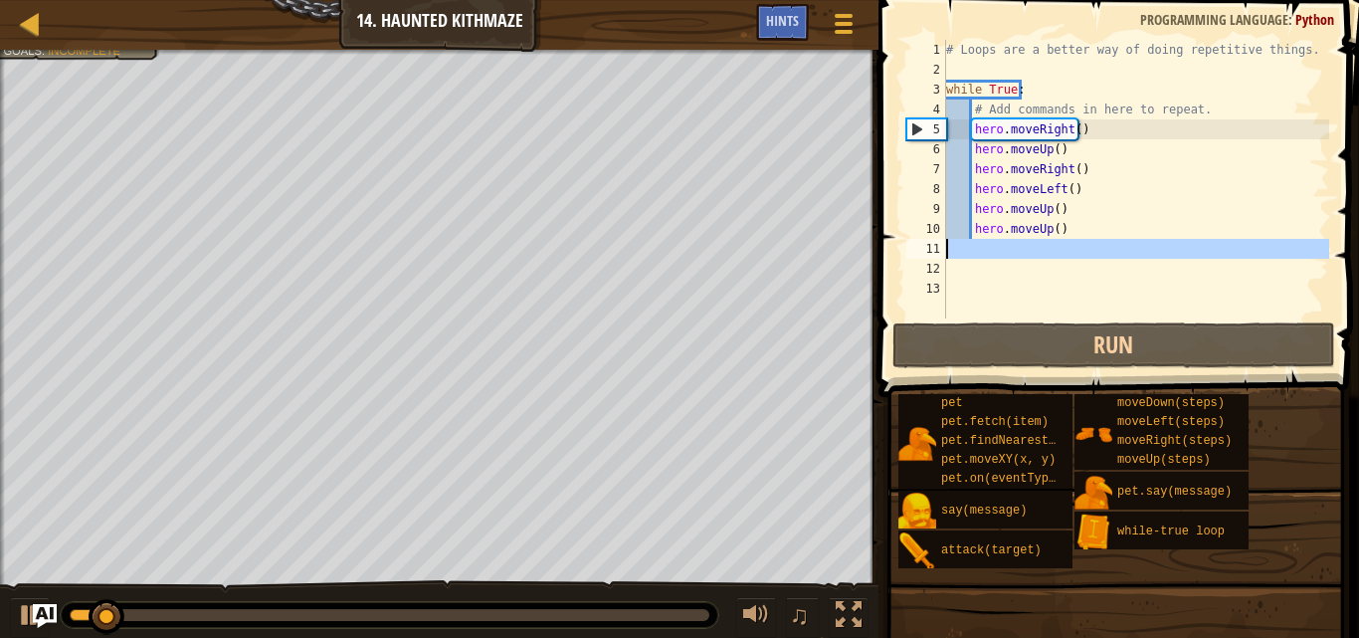
click at [933, 257] on div "11" at bounding box center [927, 249] width 40 height 20
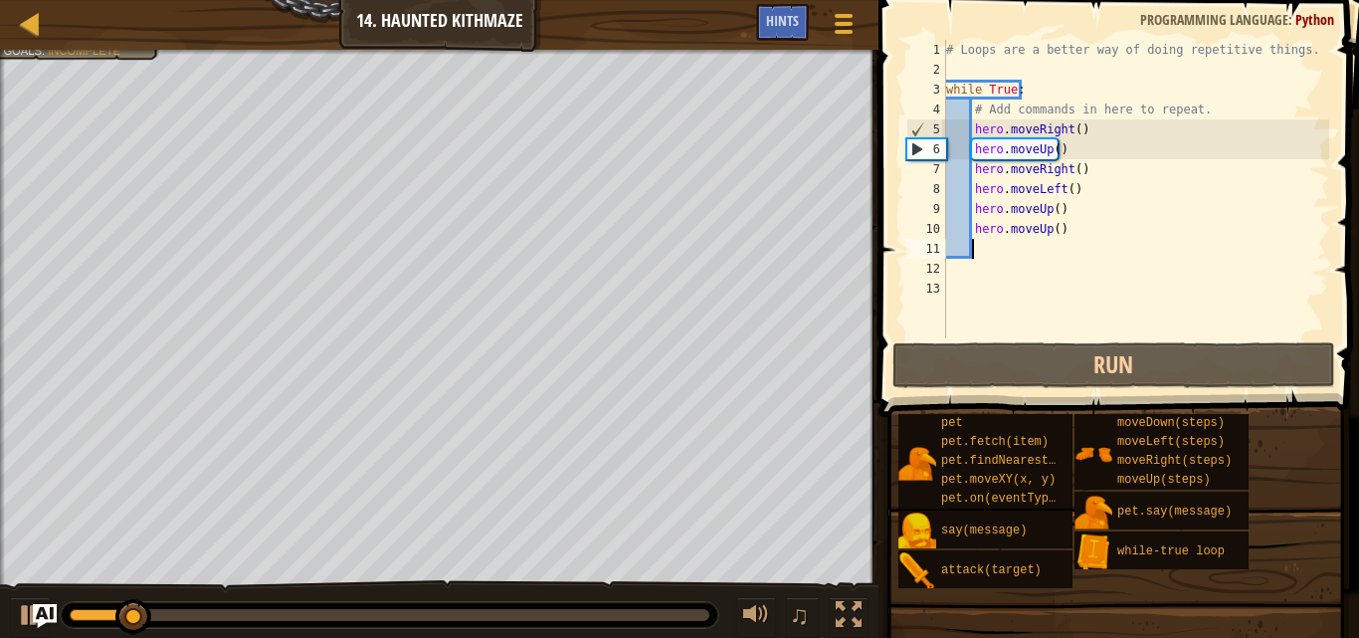
click at [987, 244] on div "# Loops are a better way of doing repetitive things. while True : # Add command…" at bounding box center [1135, 209] width 387 height 338
type textarea "h"
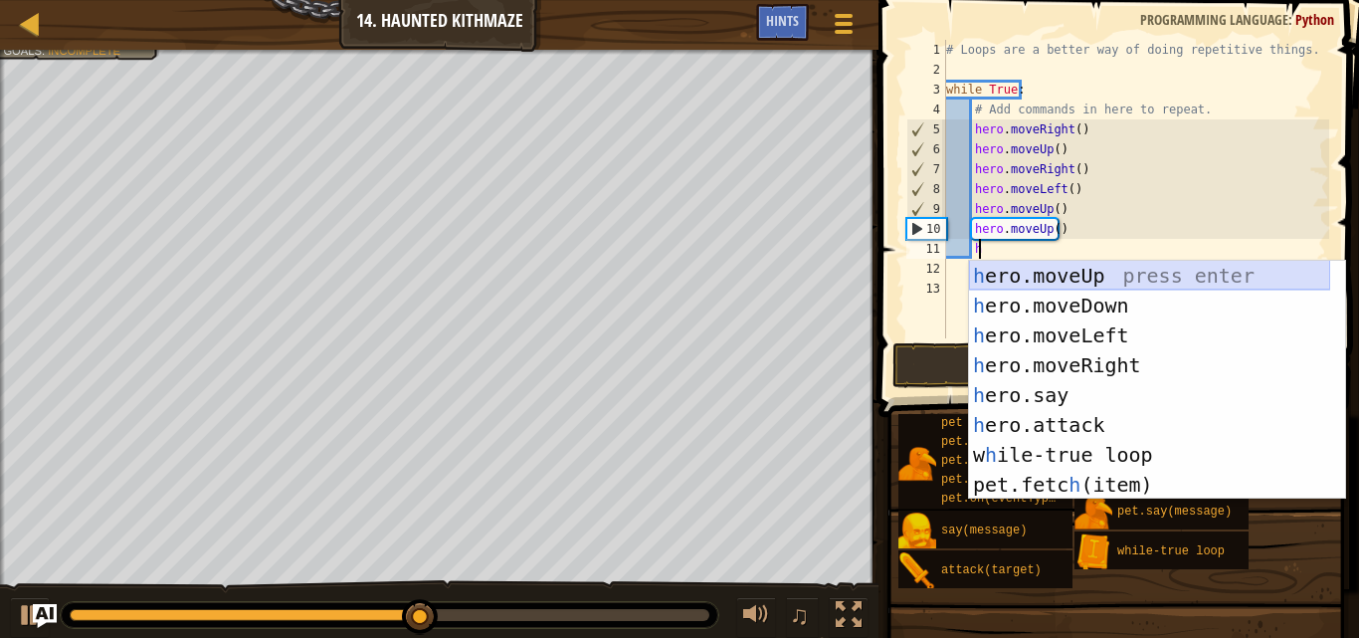
click at [1099, 279] on div "h ero.moveUp press enter h ero.moveDown press enter h ero.moveLeft press enter …" at bounding box center [1149, 410] width 361 height 299
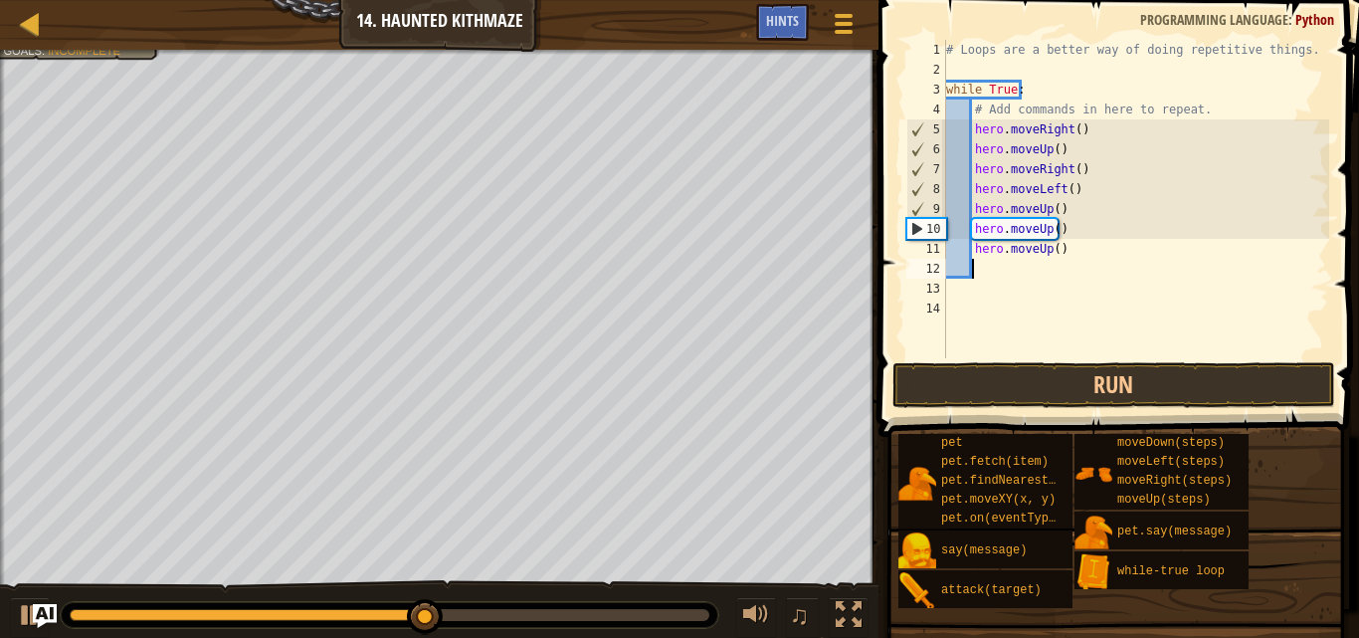
scroll to position [9, 1]
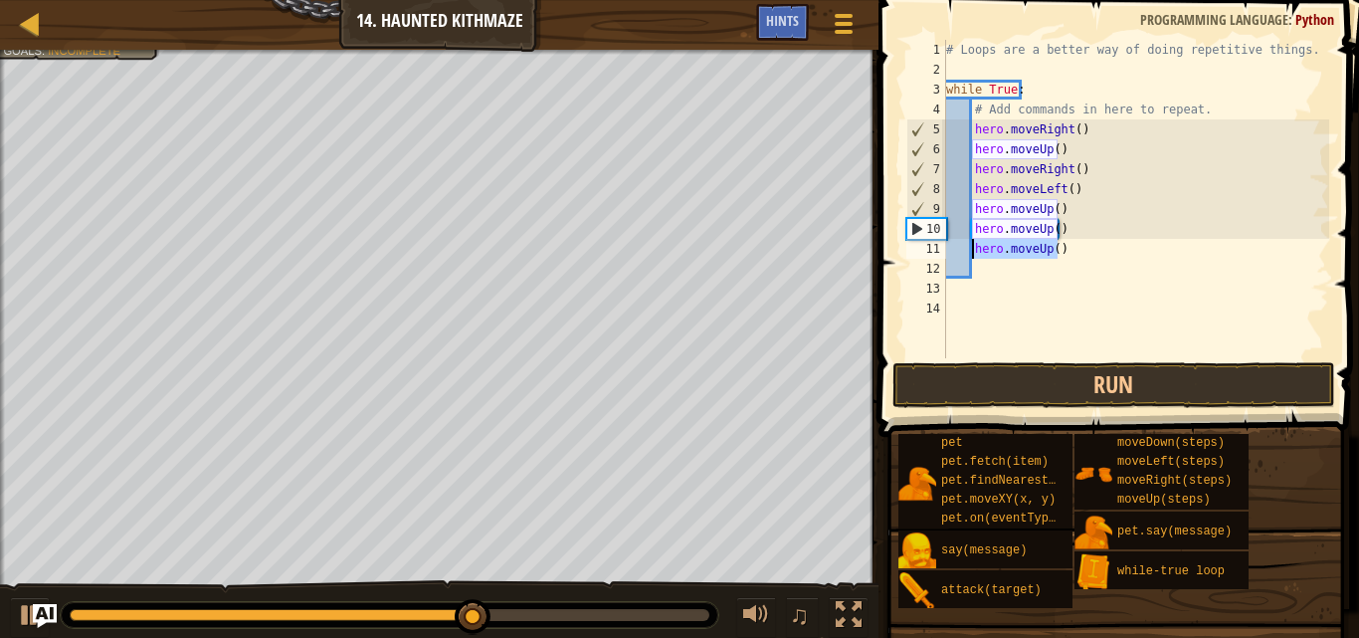
drag, startPoint x: 1063, startPoint y: 255, endPoint x: 970, endPoint y: 253, distance: 92.6
click at [970, 253] on div "# Loops are a better way of doing repetitive things. while True : # Add command…" at bounding box center [1135, 219] width 387 height 358
type textarea "hero.moveUp()"
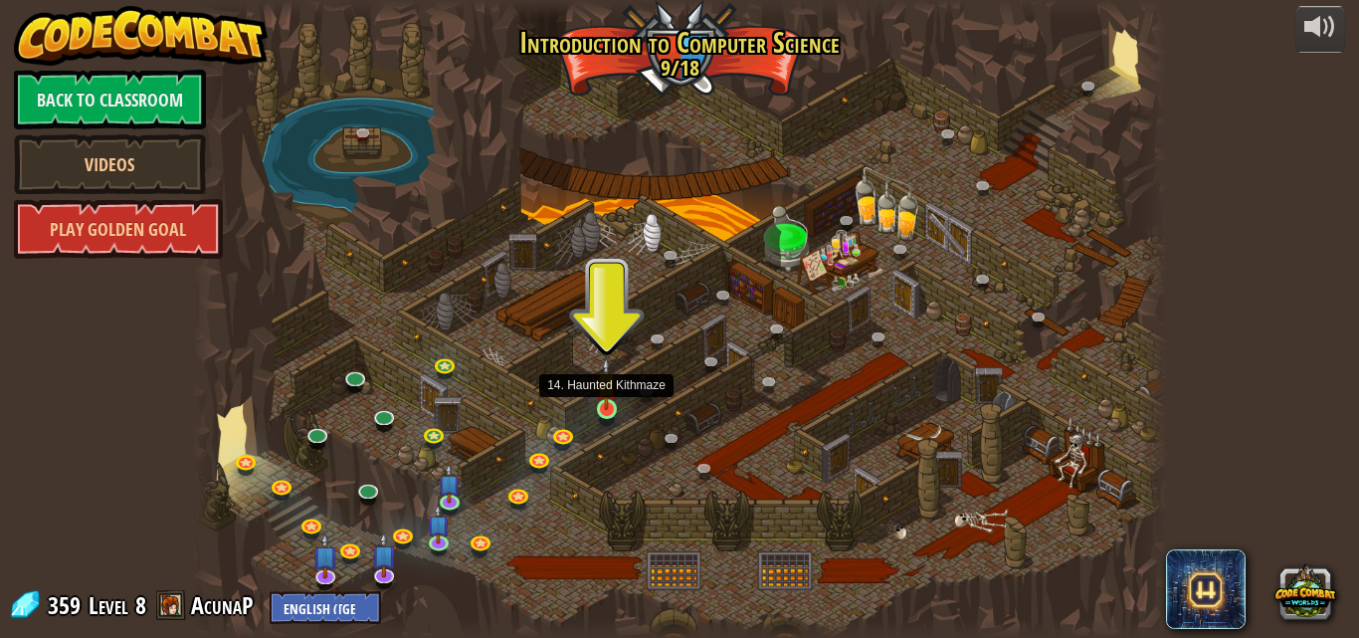
click at [595, 408] on img at bounding box center [606, 383] width 23 height 53
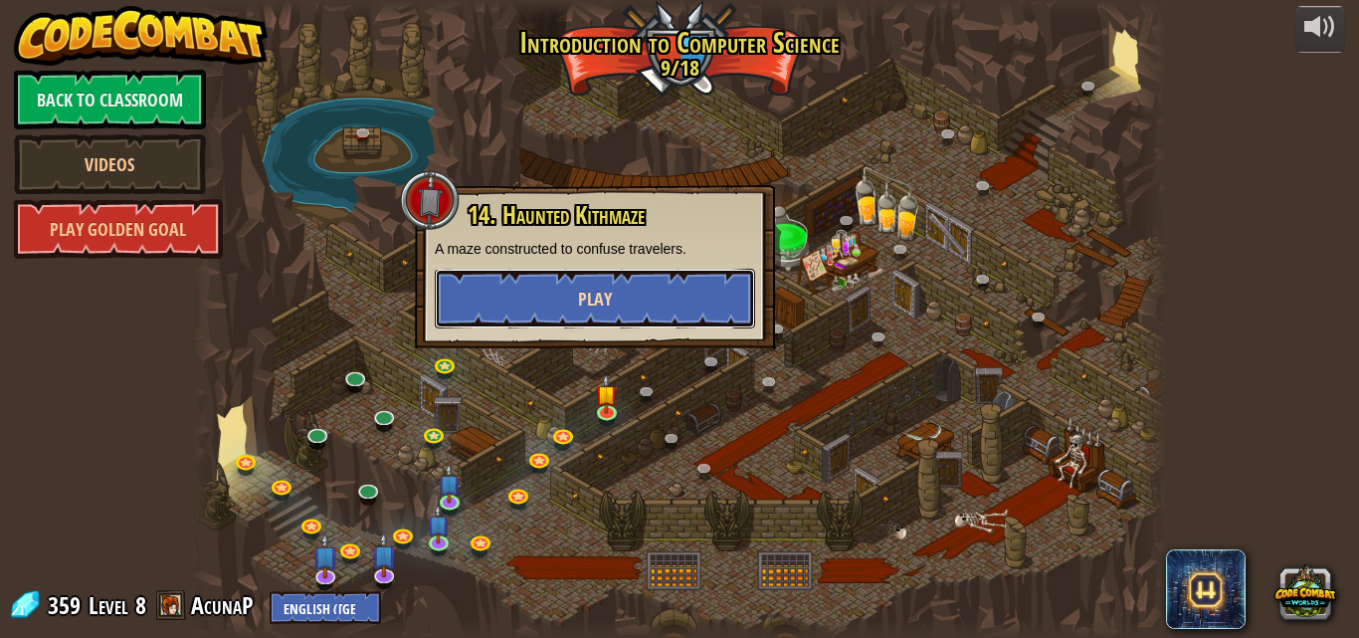
click at [482, 300] on button "Play" at bounding box center [595, 299] width 320 height 60
